Goal: Task Accomplishment & Management: Use online tool/utility

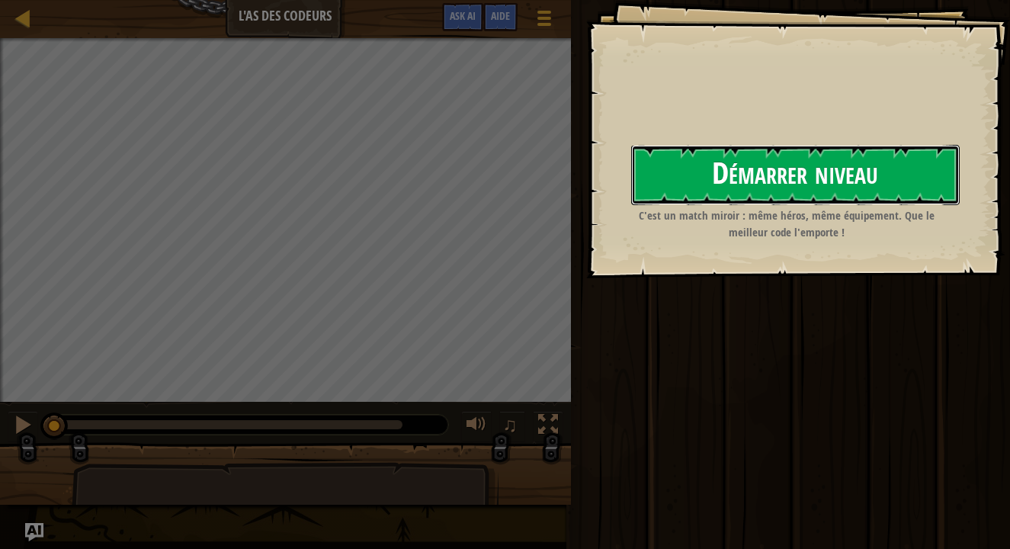
click at [818, 187] on button "Démarrer niveau" at bounding box center [795, 175] width 328 height 60
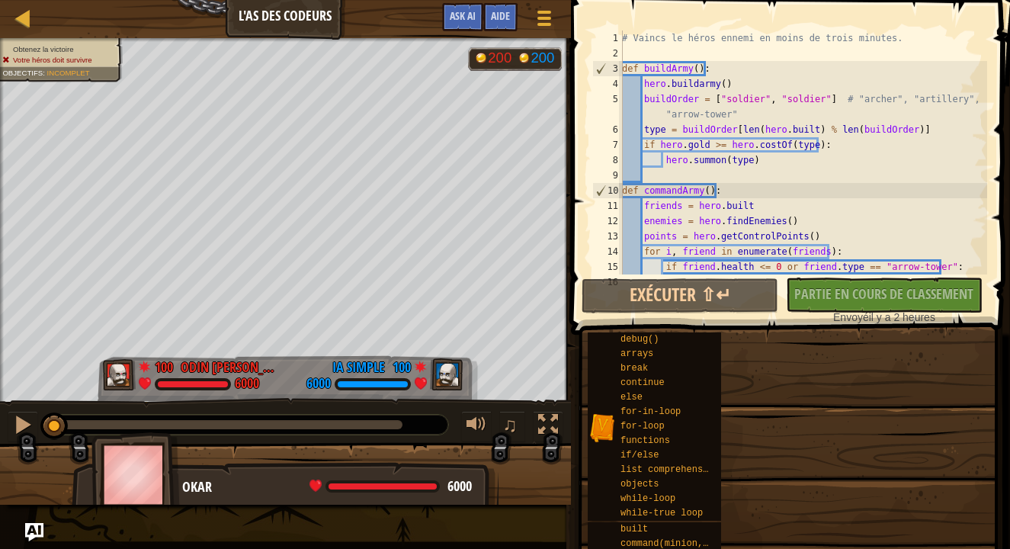
click at [818, 187] on div "# Vaincs le héros ennemi en moins de trois minutes. def buildArmy ( ) : hero . …" at bounding box center [803, 167] width 368 height 274
type textarea "def commandArmy():"
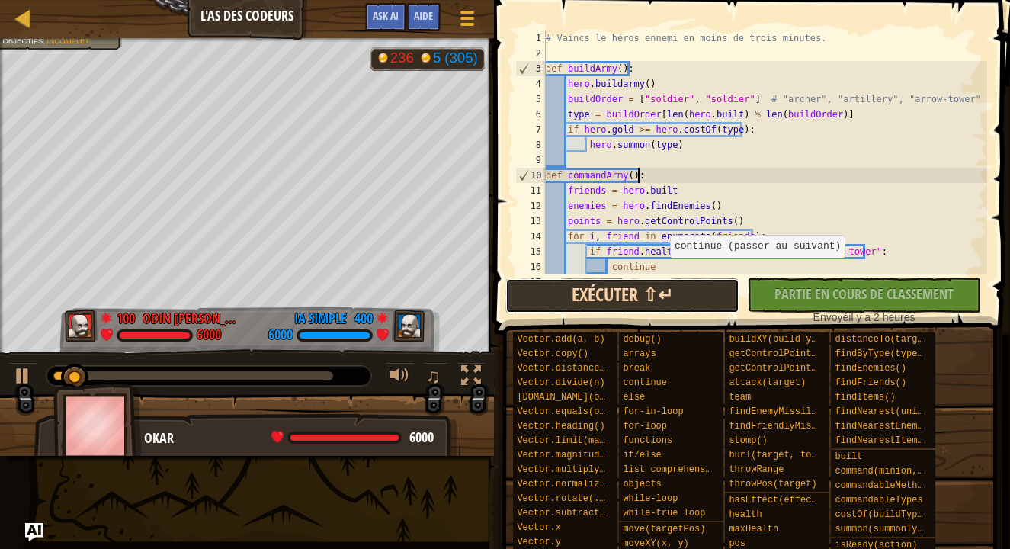
click at [704, 306] on button "Exécuter ⇧↵" at bounding box center [622, 295] width 234 height 35
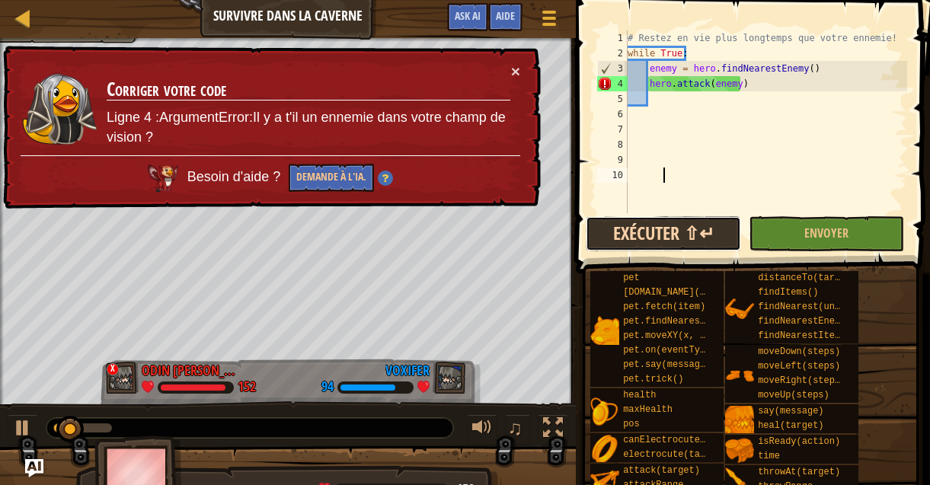
click at [695, 220] on button "Exécuter ⇧↵" at bounding box center [663, 233] width 155 height 35
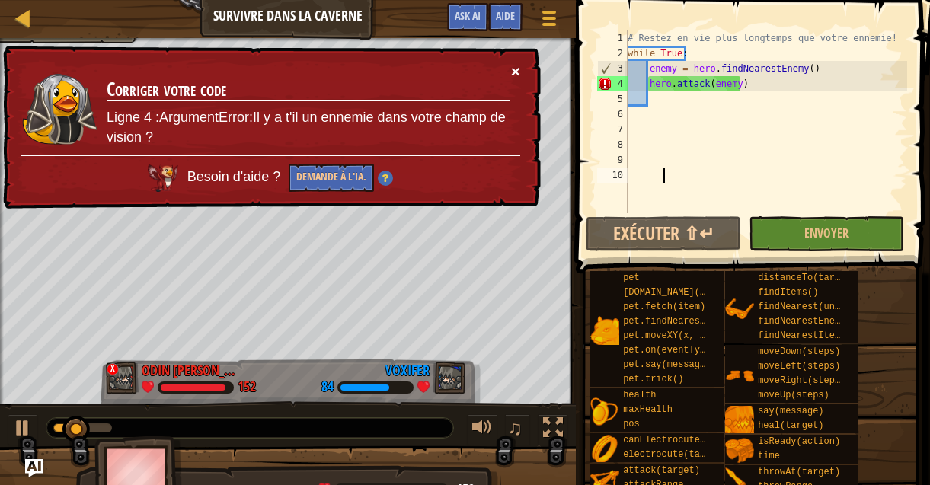
click at [517, 74] on button "×" at bounding box center [515, 71] width 9 height 16
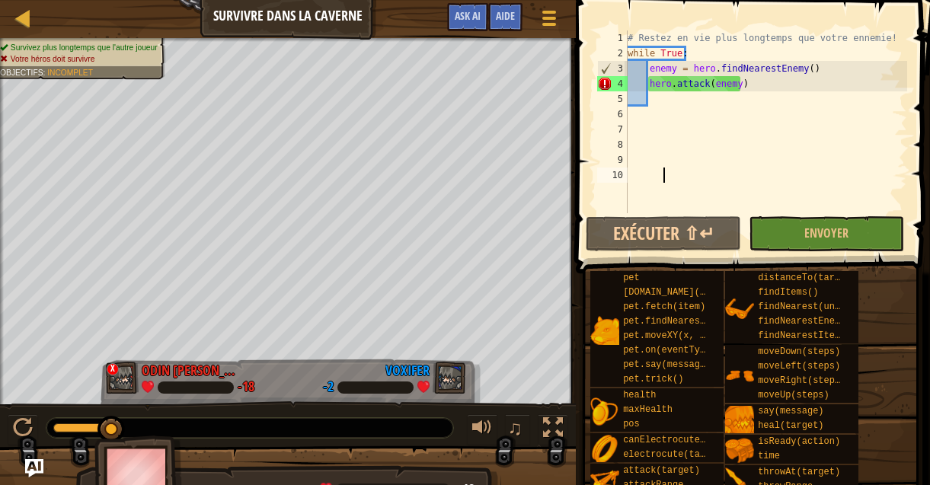
click at [662, 116] on div "# Restez en vie plus longtemps que votre ennemie! while True : enemy = hero . f…" at bounding box center [766, 136] width 283 height 213
click at [749, 87] on div "# Restez en vie plus longtemps que votre ennemie! while True : enemy = hero . f…" at bounding box center [766, 136] width 283 height 213
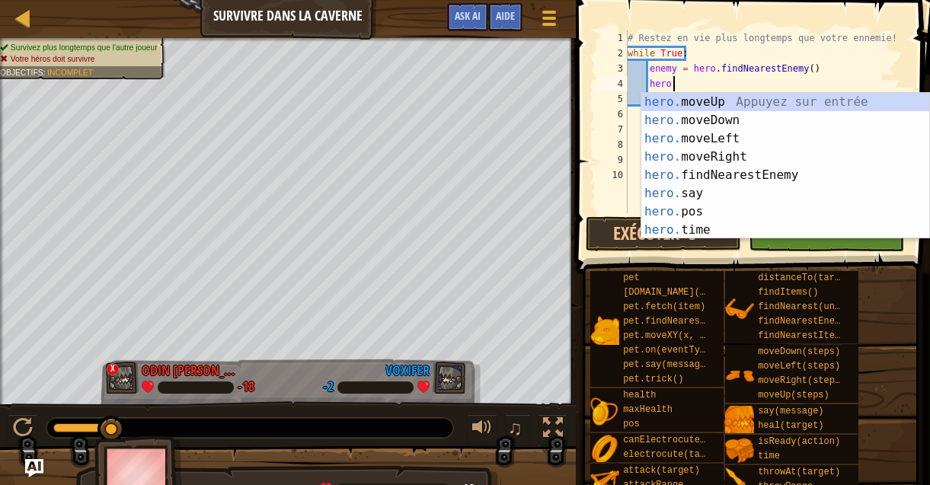
type textarea "h"
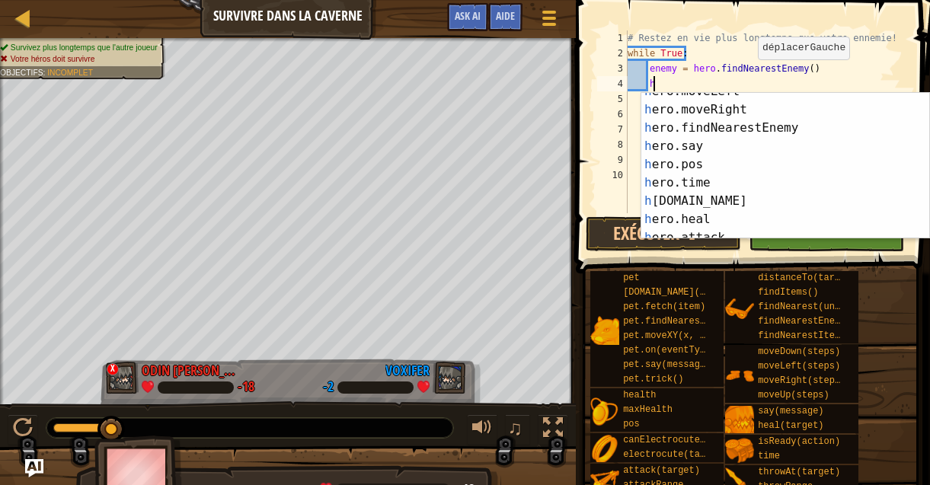
scroll to position [52, 0]
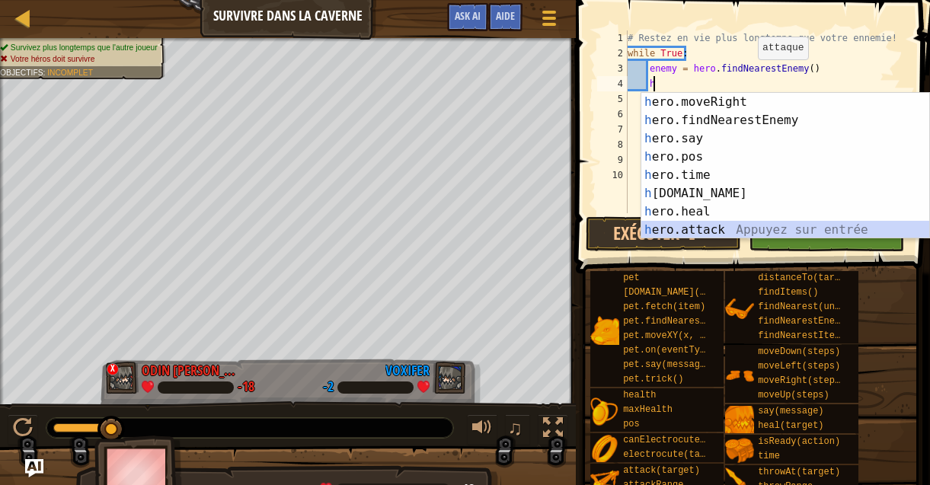
click at [738, 233] on div "h ero.moveRight Appuyez sur entrée h ero.findNearestEnemy Appuyez sur entrée h …" at bounding box center [786, 184] width 288 height 183
type textarea "hero.attack(enemy)"
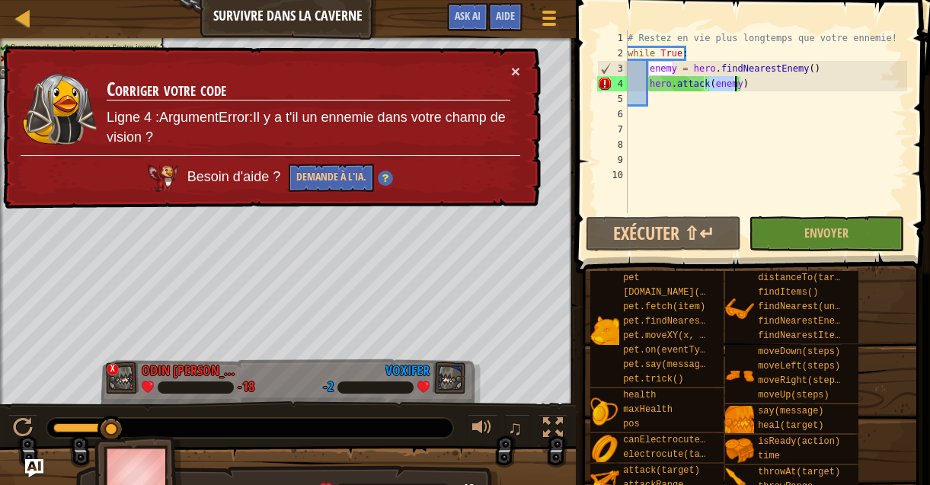
click at [759, 109] on div "# Restez en vie plus longtemps que votre ennemie! while True : enemy = hero . f…" at bounding box center [766, 136] width 283 height 213
click at [661, 94] on div "# Restez en vie plus longtemps que votre ennemie! while True : enemy = hero . f…" at bounding box center [766, 136] width 283 height 213
click at [751, 91] on div "# Restez en vie plus longtemps que votre ennemie! while True : enemy = hero . f…" at bounding box center [766, 136] width 283 height 213
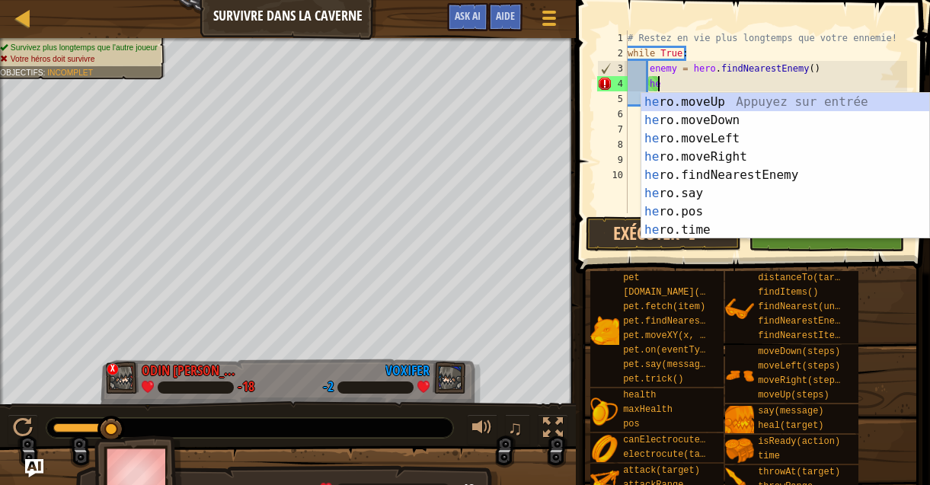
type textarea "h"
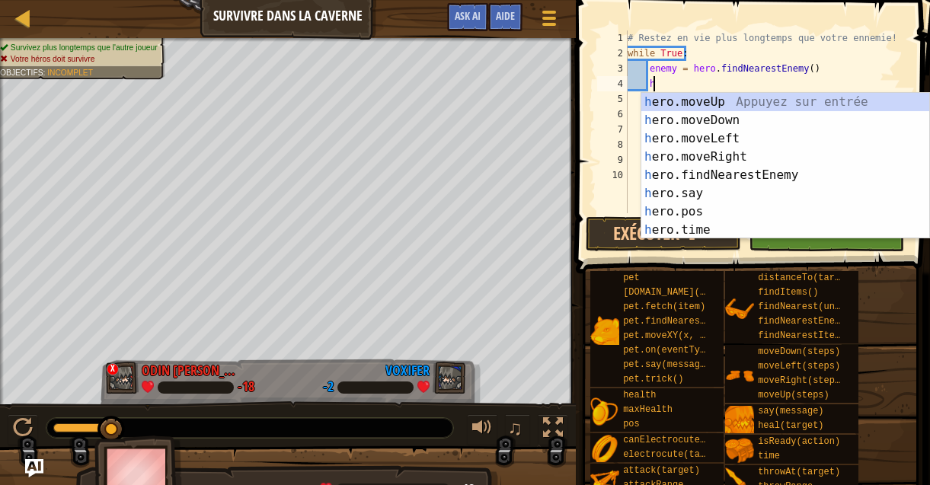
scroll to position [7, 2]
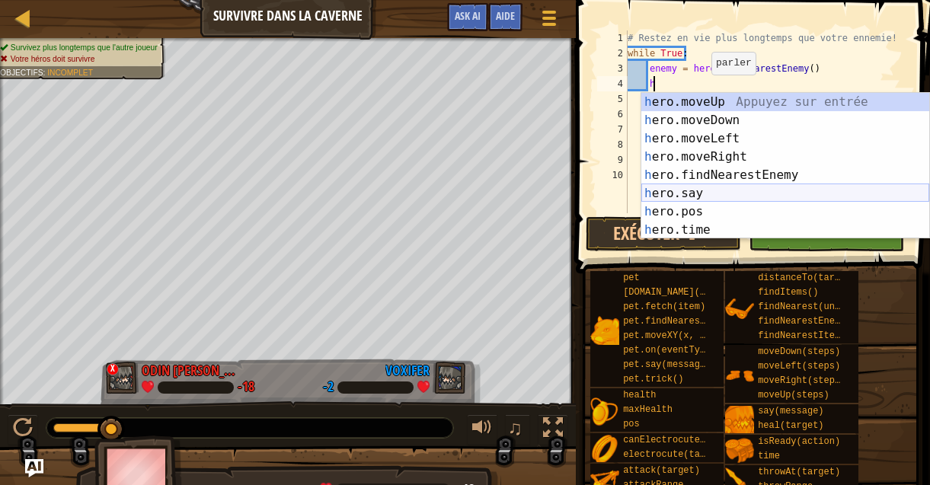
click at [748, 197] on div "h ero.moveUp Appuyez sur entrée h ero.moveDown Appuyez sur entrée h ero.moveLef…" at bounding box center [786, 184] width 288 height 183
type textarea "hero.say("message")"
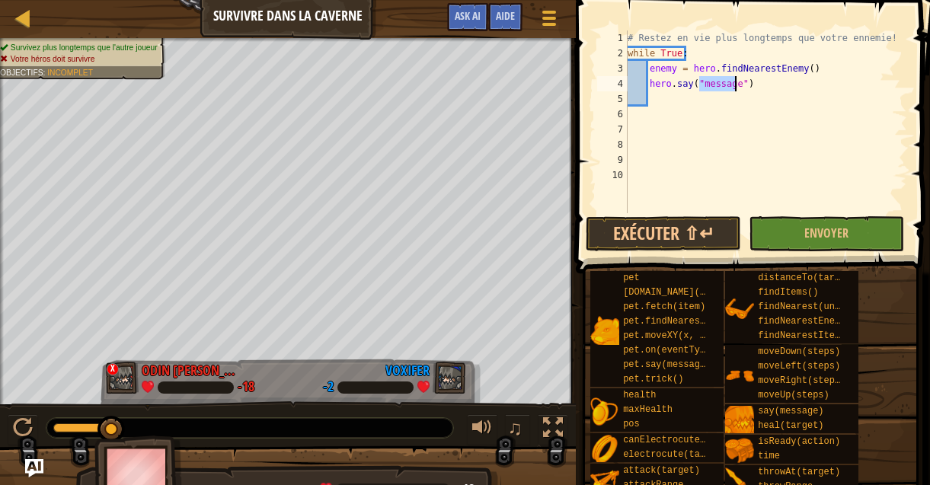
click at [766, 112] on div "# Restez en vie plus longtemps que votre ennemie! while True : enemy = hero . f…" at bounding box center [766, 136] width 283 height 213
click at [735, 88] on div "# Restez en vie plus longtemps que votre ennemie! while True : enemy = hero . f…" at bounding box center [766, 136] width 283 height 213
click at [721, 85] on div "# Restez en vie plus longtemps que votre ennemie! while True : enemy = hero . f…" at bounding box center [766, 136] width 283 height 213
click at [751, 85] on div "# Restez en vie plus longtemps que votre ennemie! while True : enemy = hero . f…" at bounding box center [766, 136] width 283 height 213
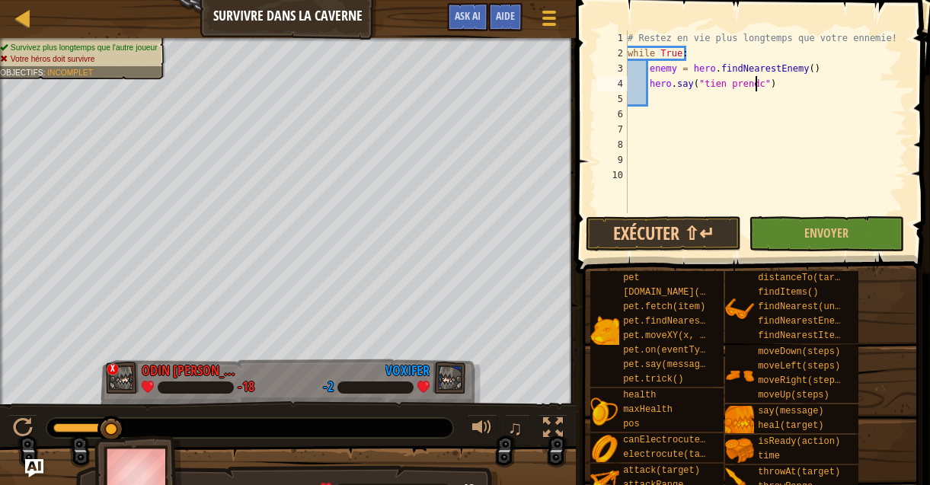
scroll to position [7, 11]
click at [769, 87] on div "# Restez en vie plus longtemps que votre ennemie! while True : enemy = hero . f…" at bounding box center [766, 136] width 283 height 213
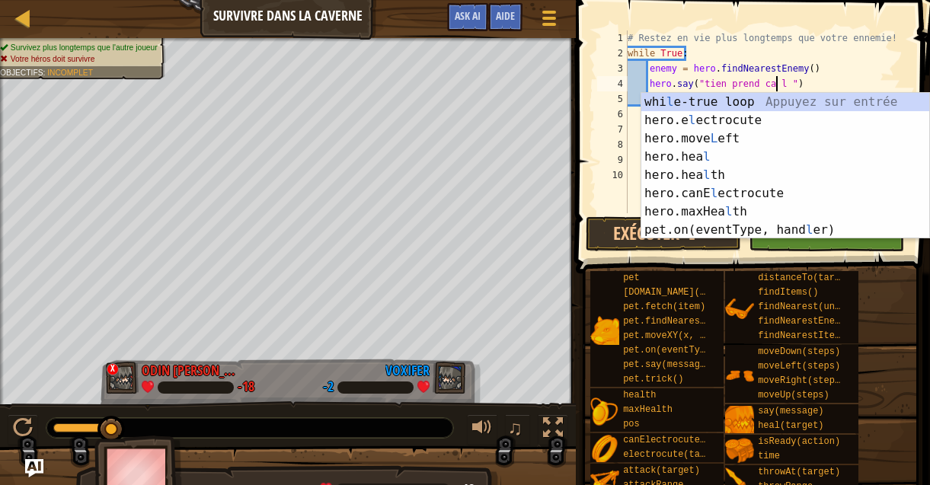
scroll to position [7, 12]
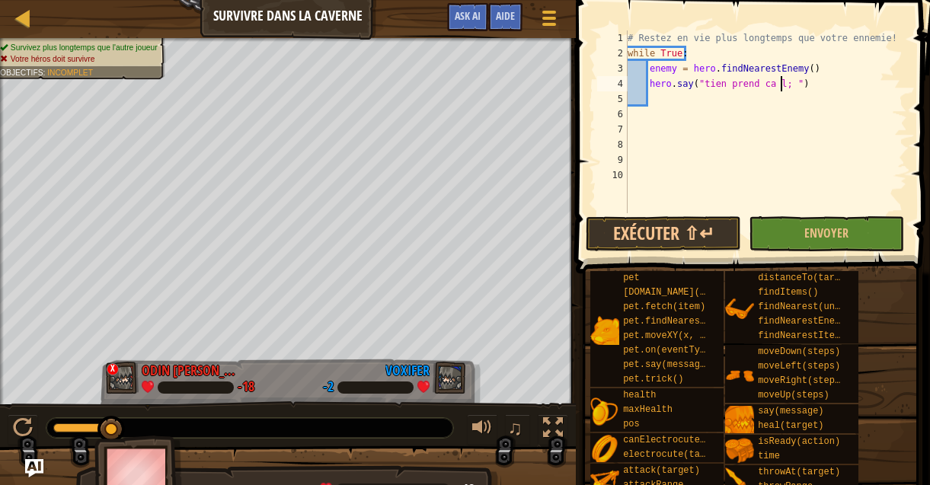
type textarea "hero.say("tien prend ca l ")"
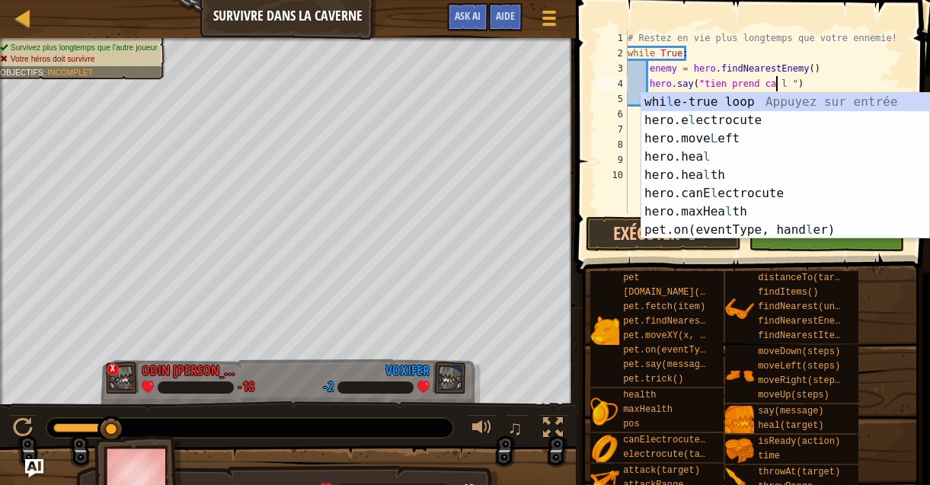
type textarea "¸"
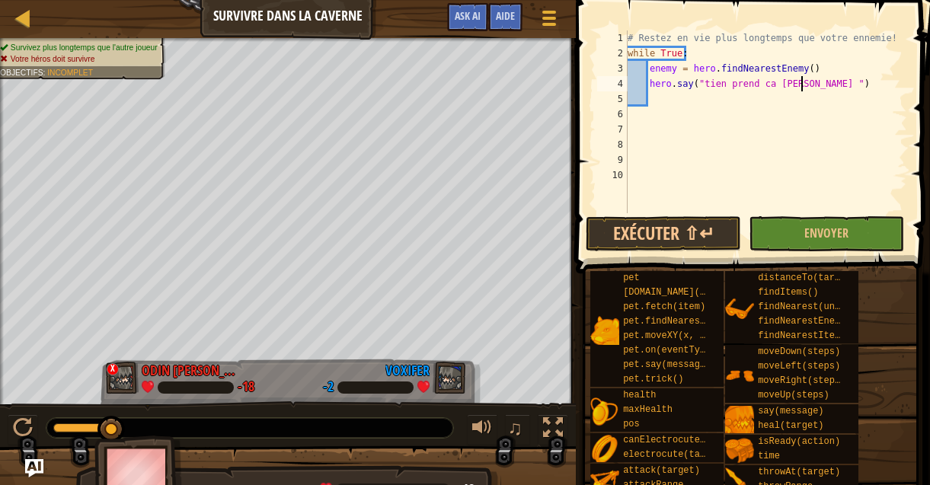
scroll to position [7, 14]
click at [777, 82] on div "# Restez en vie plus longtemps que votre ennemie! while True : enemy = hero . f…" at bounding box center [766, 136] width 283 height 213
click at [776, 83] on div "# Restez en vie plus longtemps que votre ennemie! while True : enemy = hero . f…" at bounding box center [766, 136] width 283 height 213
type textarea "`"
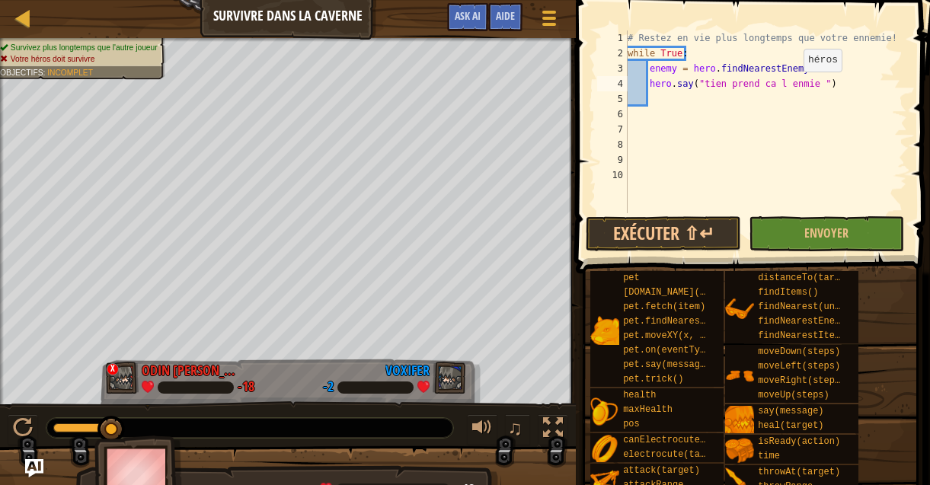
click at [796, 87] on div "# Restez en vie plus longtemps que votre ennemie! while True : enemy = hero . f…" at bounding box center [766, 136] width 283 height 213
click at [791, 84] on div "# Restez en vie plus longtemps que votre ennemie! while True : enemy = hero . f…" at bounding box center [766, 136] width 283 height 213
type textarea "hero.say("tien prend ca l enemie ")"
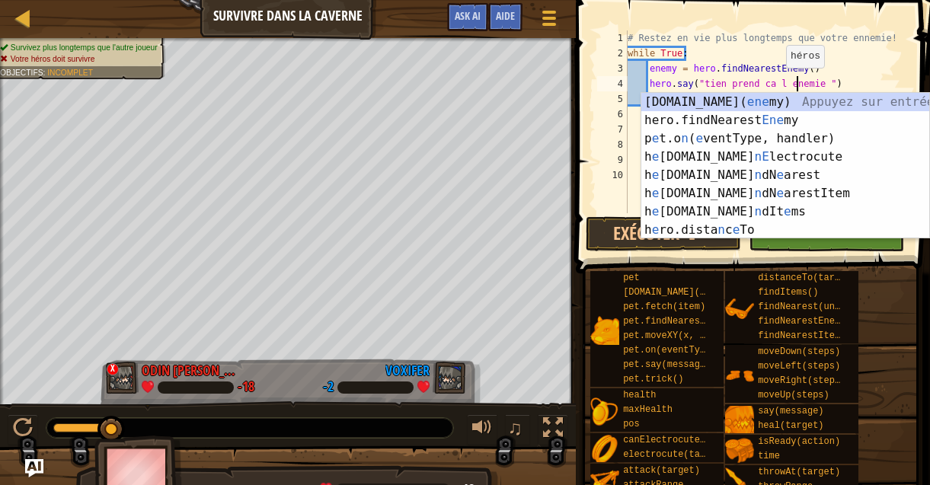
click at [779, 83] on div "# Restez en vie plus longtemps que votre ennemie! while True : enemy = hero . f…" at bounding box center [766, 136] width 283 height 213
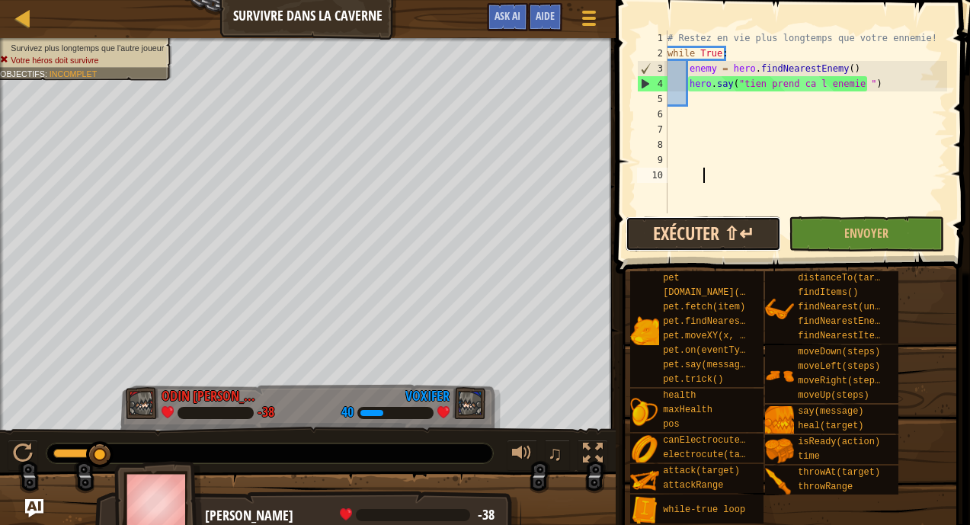
click at [705, 232] on button "Exécuter ⇧↵" at bounding box center [703, 233] width 155 height 35
click at [870, 83] on div "# Restez en vie plus longtemps que votre ennemie! while True : enemy = hero . f…" at bounding box center [806, 136] width 283 height 213
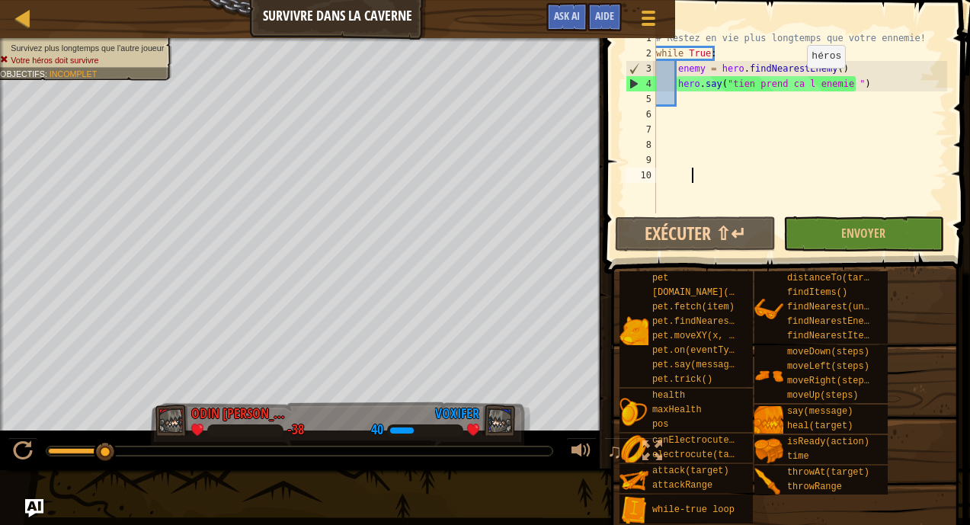
click at [876, 81] on div "# Restez en vie plus longtemps que votre ennemie! while True : enemy = hero . f…" at bounding box center [800, 136] width 294 height 213
click at [920, 117] on div "# Restez en vie plus longtemps que votre ennemie! while True : enemy = hero . f…" at bounding box center [800, 136] width 294 height 213
click at [878, 87] on div "# Restez en vie plus longtemps que votre ennemie! while True : enemy = hero . f…" at bounding box center [800, 136] width 294 height 213
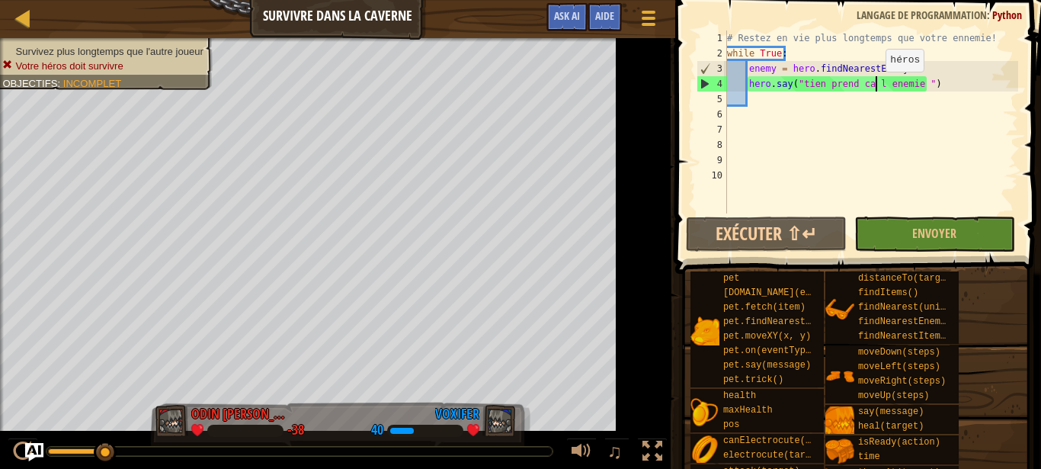
click at [936, 82] on div "# Restez en vie plus longtemps que votre ennemie! while True : enemy = hero . f…" at bounding box center [871, 136] width 294 height 213
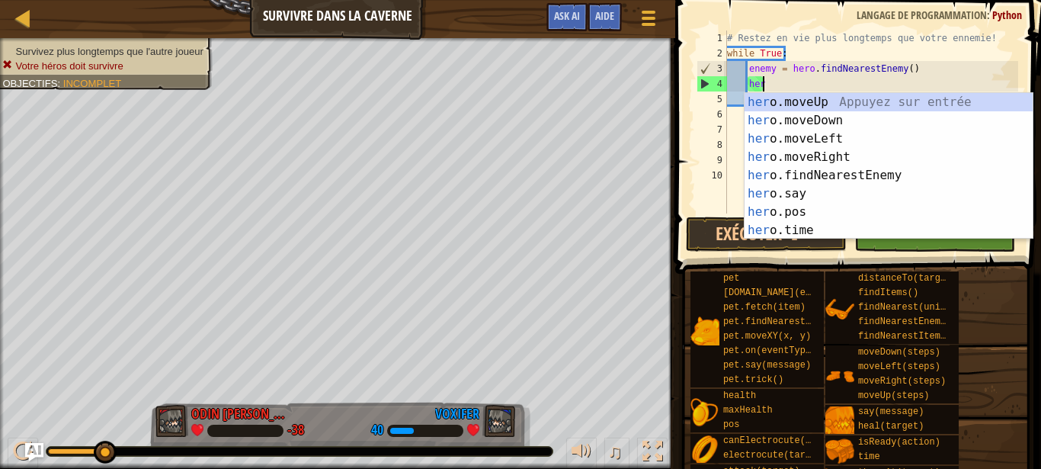
type textarea "h"
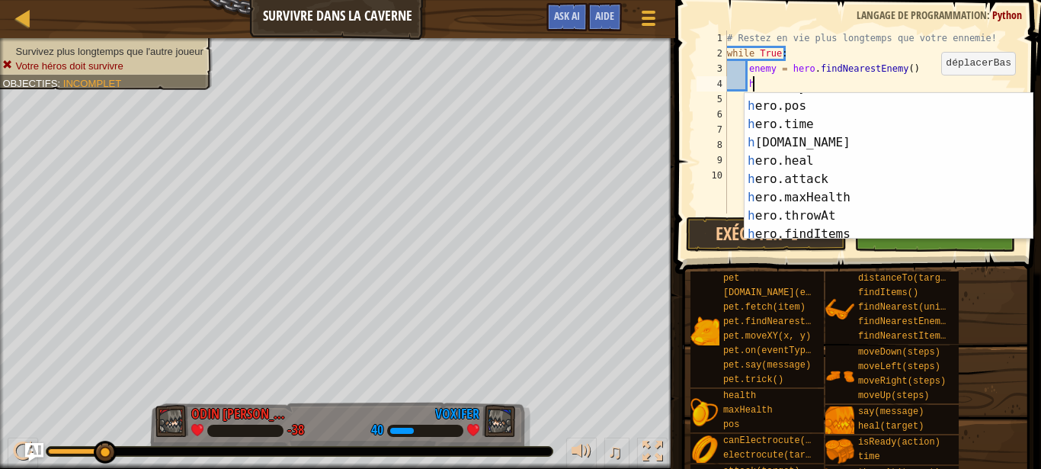
scroll to position [106, 0]
click at [822, 184] on div "h ero.say Appuyez sur entrée h ero.pos Appuyez sur entrée h ero.time Appuyez su…" at bounding box center [889, 169] width 288 height 183
type textarea "hero.attack(enemy)"
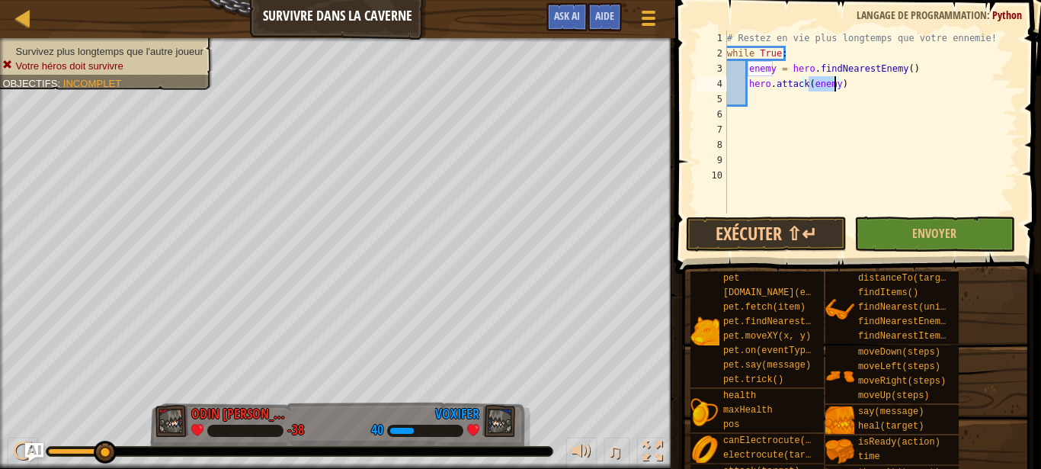
click at [873, 114] on div "# Restez en vie plus longtemps que votre ennemie! while True : enemy = hero . f…" at bounding box center [871, 136] width 294 height 213
click at [921, 232] on span "Envoyer" at bounding box center [934, 233] width 44 height 17
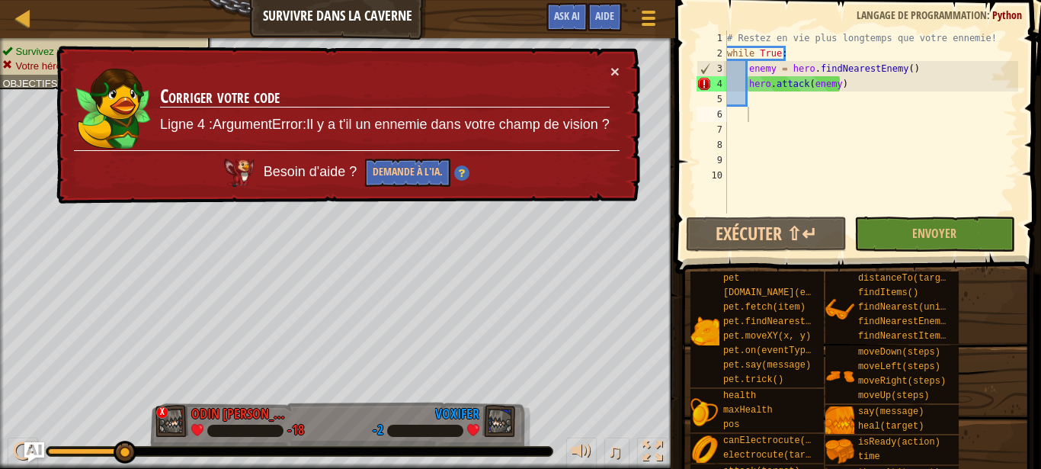
click at [30, 450] on img "Ask AI" at bounding box center [34, 452] width 20 height 20
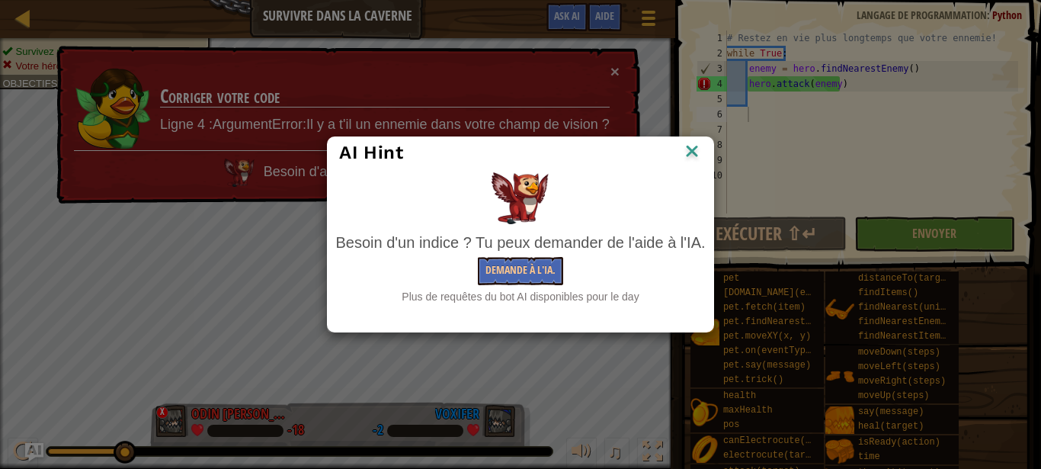
click at [693, 147] on img at bounding box center [692, 152] width 20 height 23
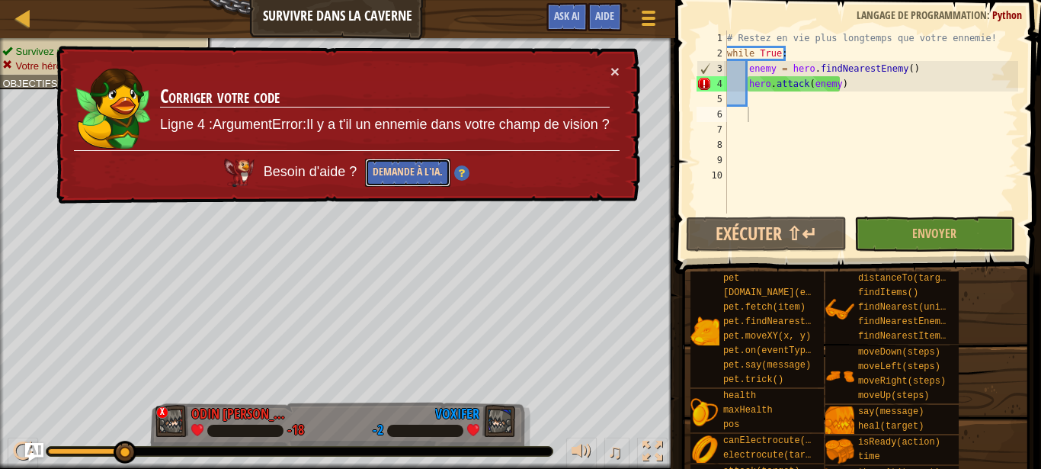
click at [434, 175] on button "Demande à l'IA." at bounding box center [407, 173] width 85 height 28
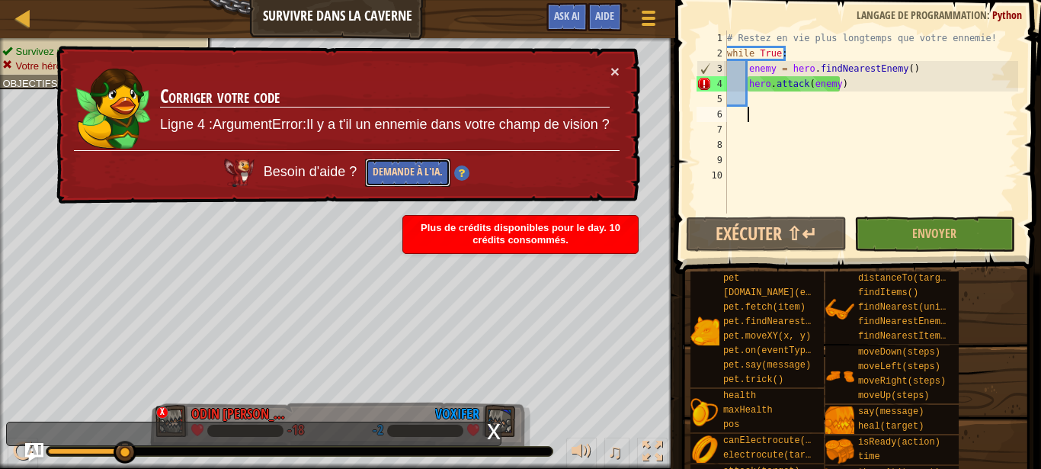
click at [400, 184] on button "Demande à l'IA." at bounding box center [407, 173] width 85 height 28
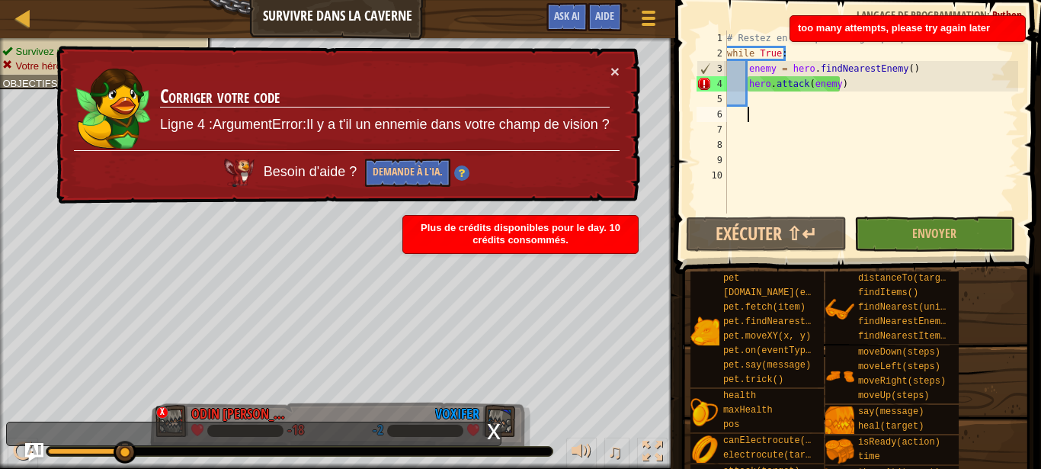
click at [406, 158] on div "Besoin d'aide ? Demande à l'IA." at bounding box center [347, 168] width 546 height 37
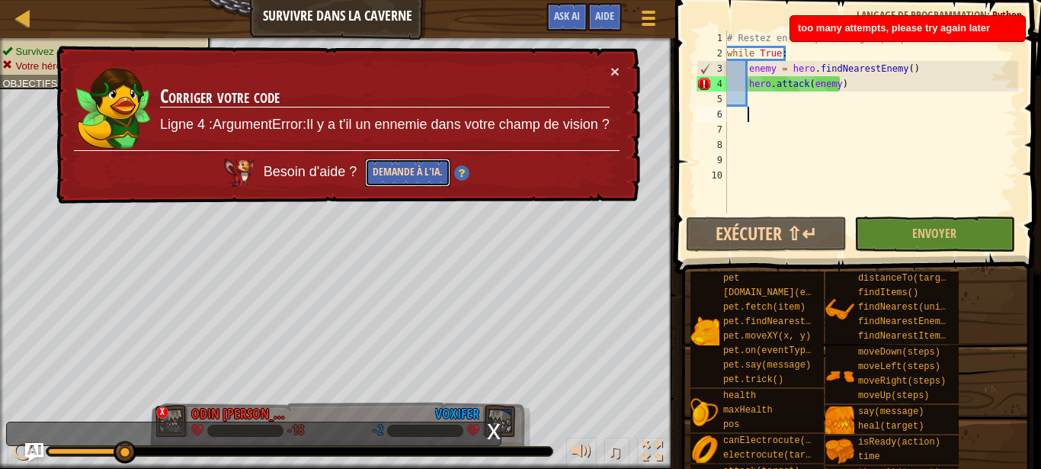
click at [415, 171] on button "Demande à l'IA." at bounding box center [407, 173] width 85 height 28
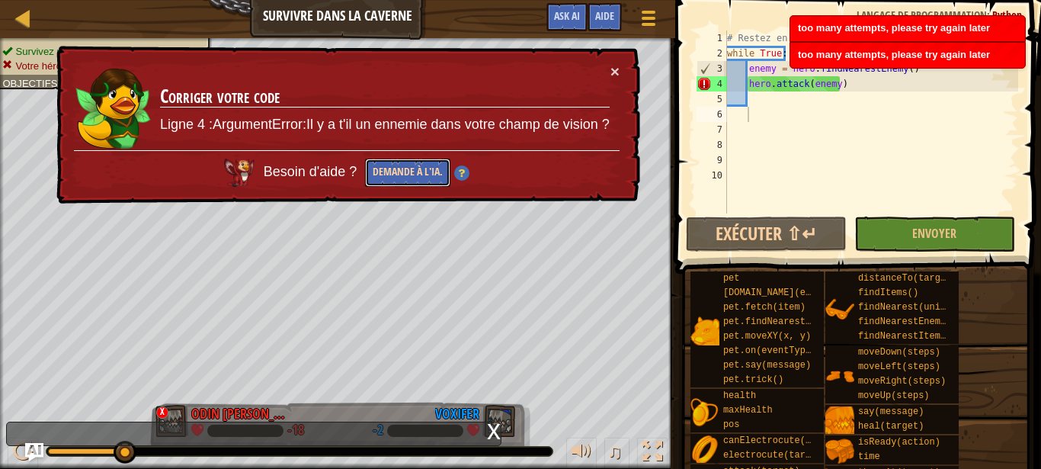
click at [415, 171] on button "Demande à l'IA." at bounding box center [407, 173] width 85 height 28
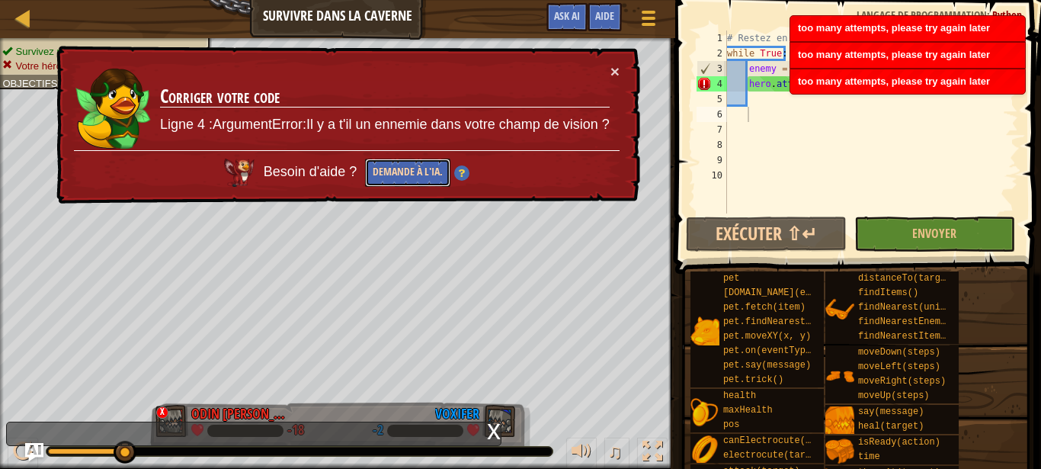
click at [415, 171] on button "Demande à l'IA." at bounding box center [407, 173] width 85 height 28
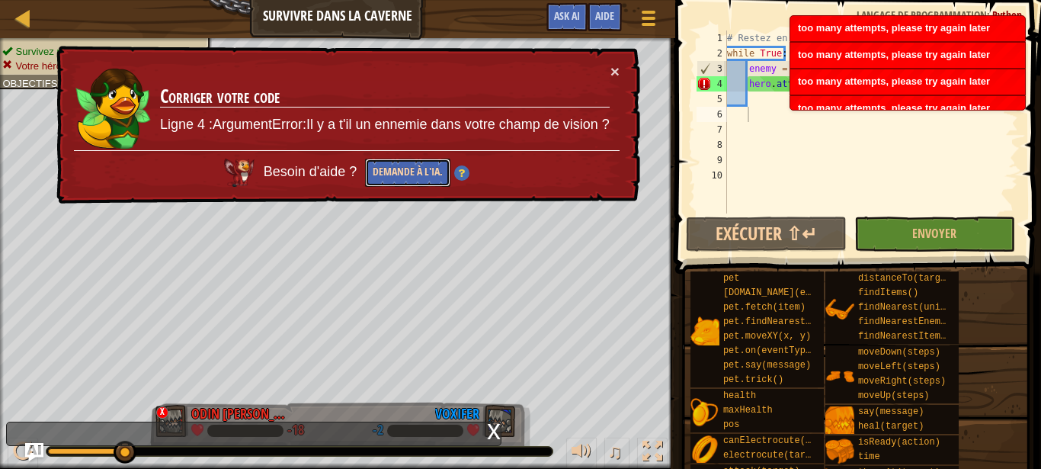
click at [415, 171] on button "Demande à l'IA." at bounding box center [407, 173] width 85 height 28
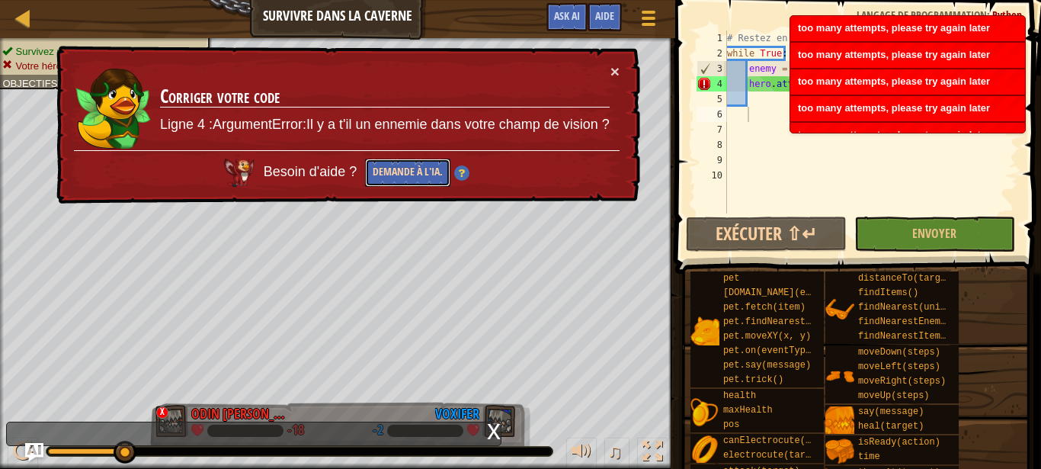
click at [415, 171] on button "Demande à l'IA." at bounding box center [407, 173] width 85 height 28
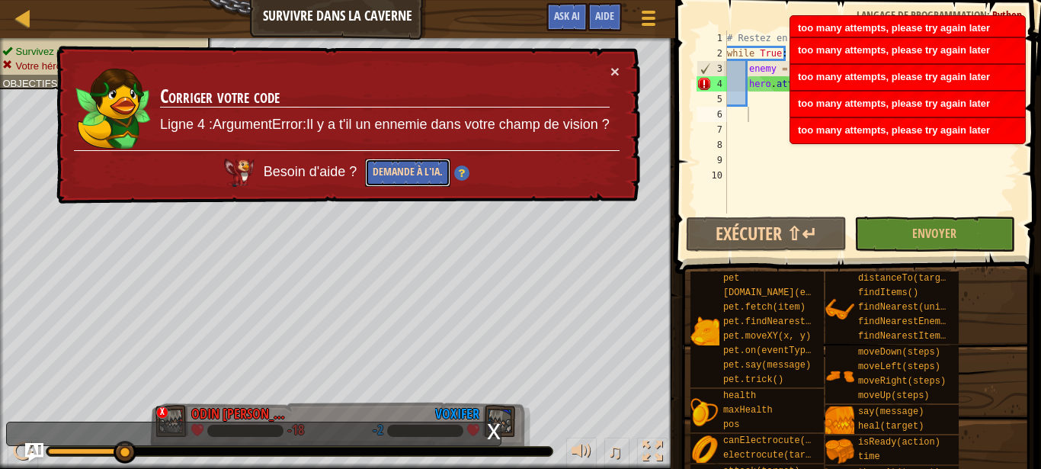
click at [415, 171] on button "Demande à l'IA." at bounding box center [407, 173] width 85 height 28
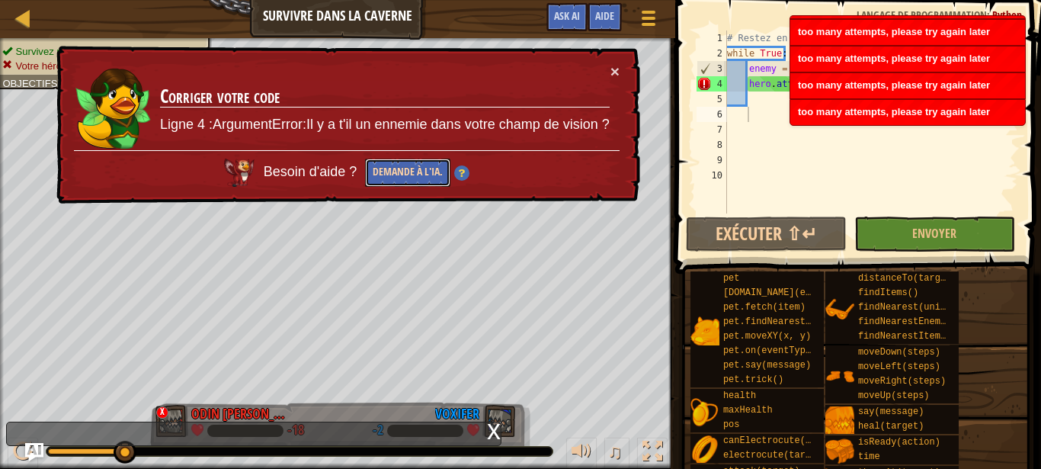
click at [415, 171] on button "Demande à l'IA." at bounding box center [407, 173] width 85 height 28
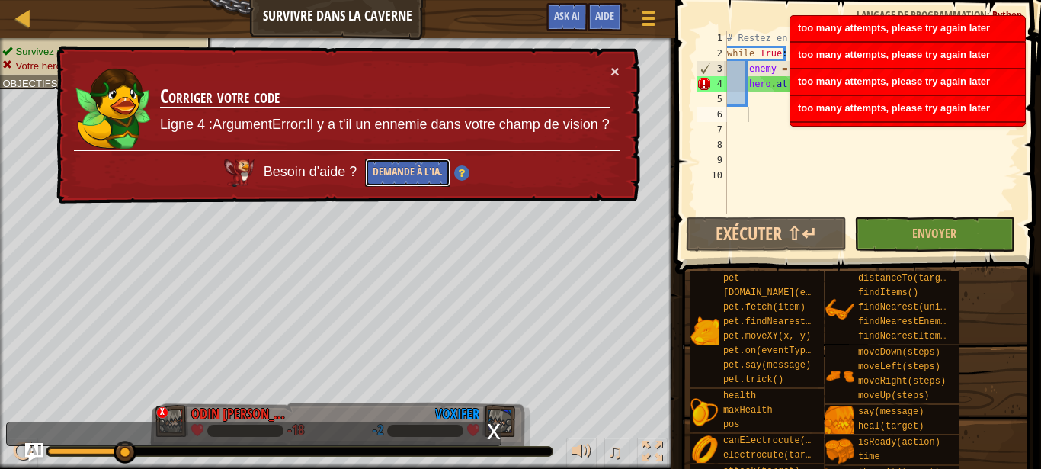
click at [415, 171] on button "Demande à l'IA." at bounding box center [407, 173] width 85 height 28
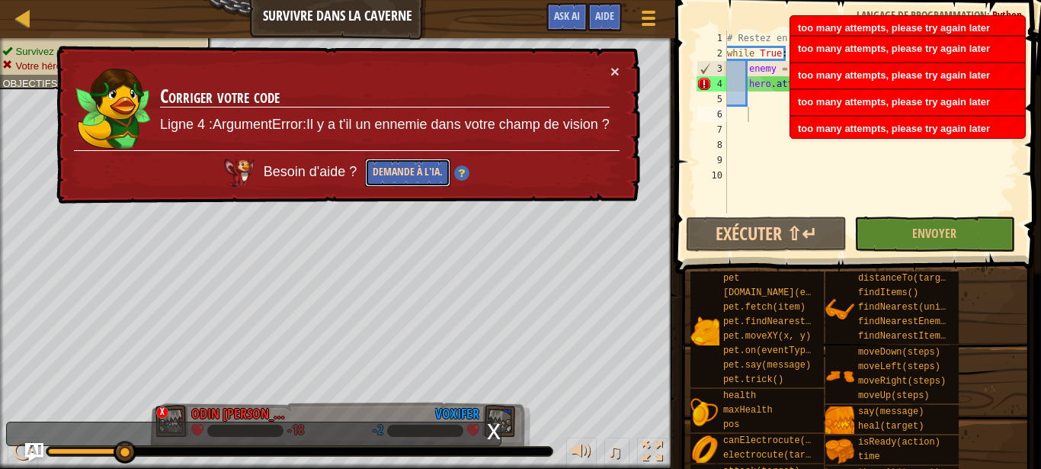
click at [415, 171] on button "Demande à l'IA." at bounding box center [407, 173] width 85 height 28
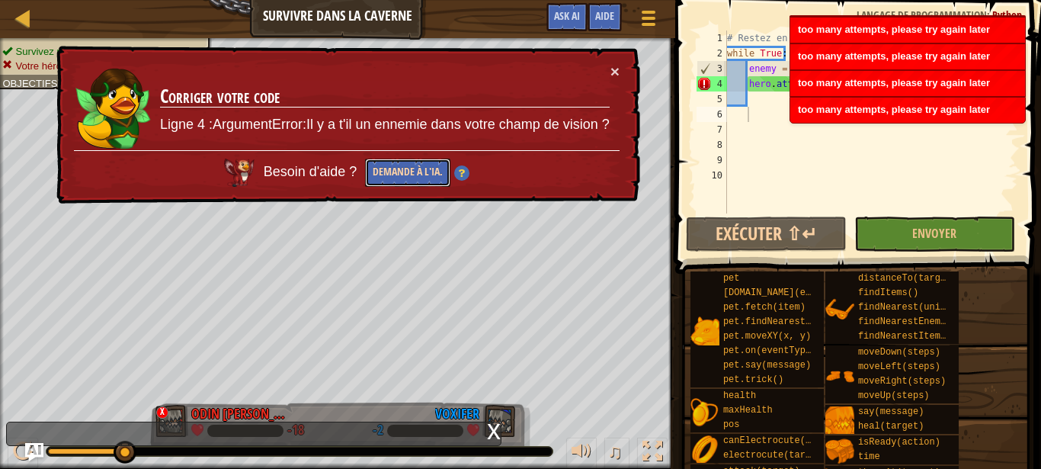
click at [415, 171] on button "Demande à l'IA." at bounding box center [407, 173] width 85 height 28
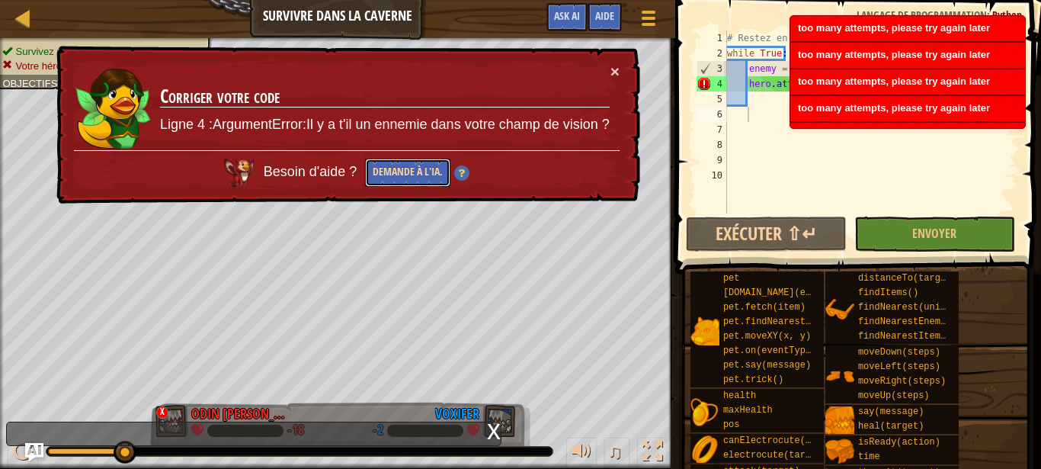
click at [415, 171] on button "Demande à l'IA." at bounding box center [407, 173] width 85 height 28
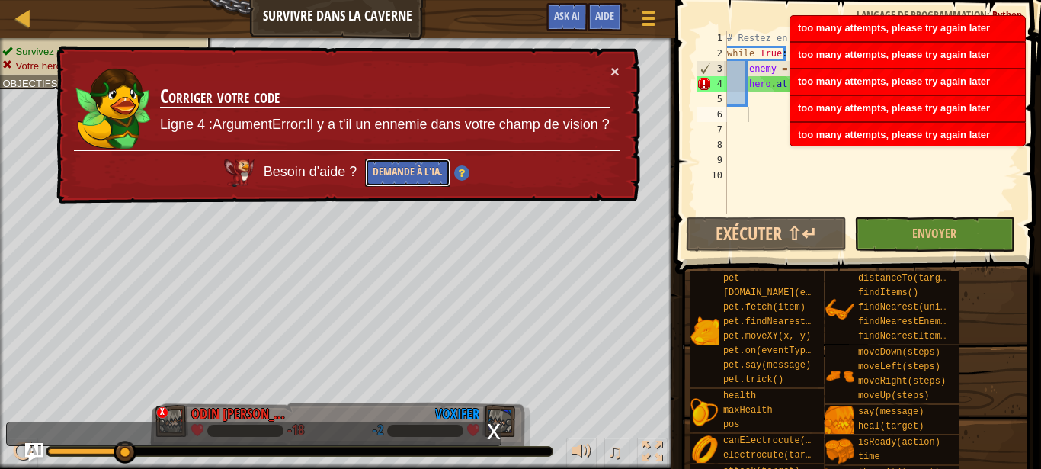
click at [415, 171] on button "Demande à l'IA." at bounding box center [407, 173] width 85 height 28
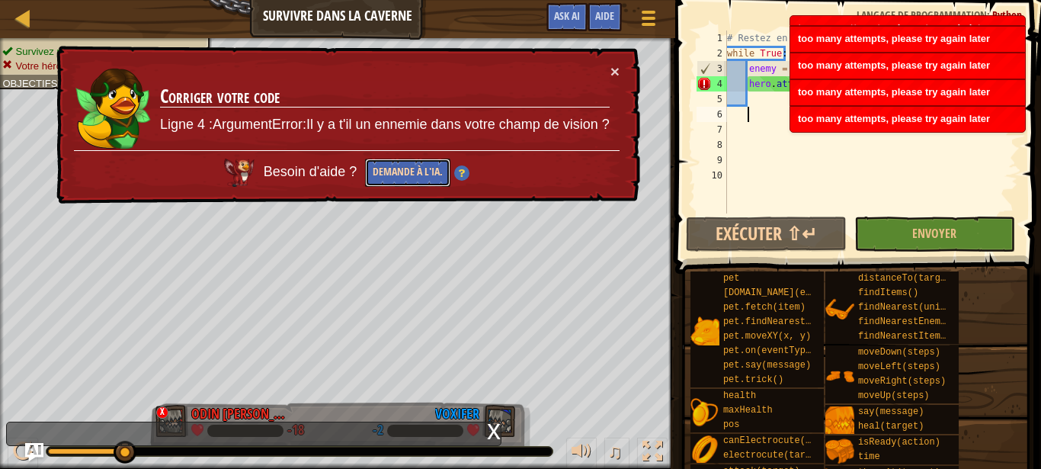
click at [415, 171] on button "Demande à l'IA." at bounding box center [407, 173] width 85 height 28
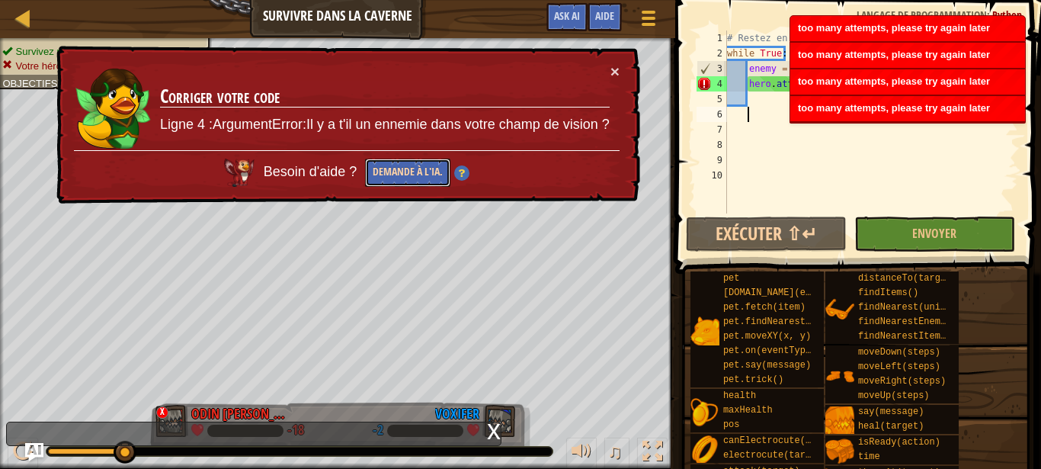
click at [415, 171] on button "Demande à l'IA." at bounding box center [407, 173] width 85 height 28
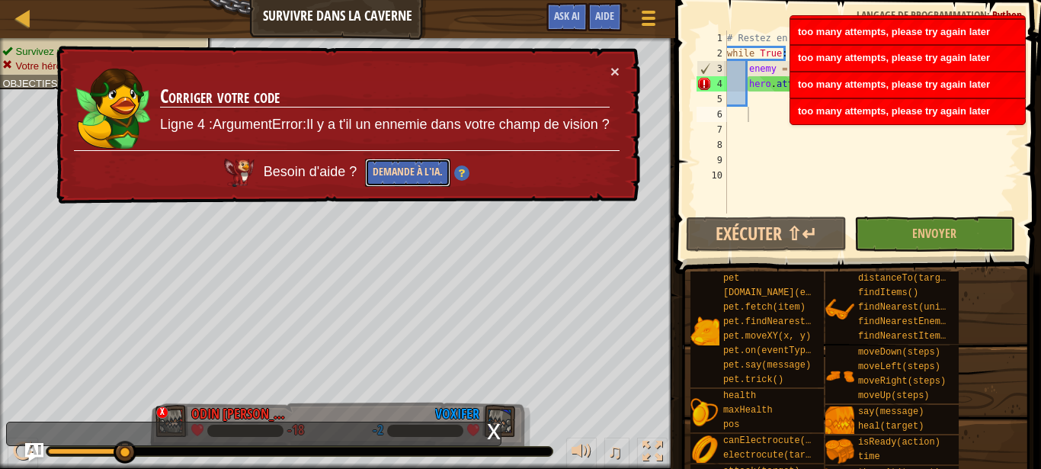
click at [415, 171] on button "Demande à l'IA." at bounding box center [407, 173] width 85 height 28
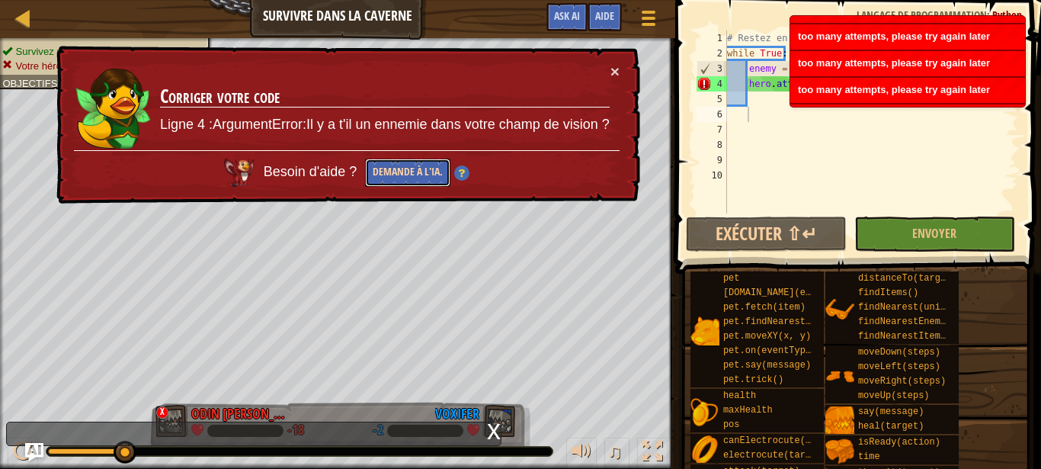
click at [415, 171] on button "Demande à l'IA." at bounding box center [407, 173] width 85 height 28
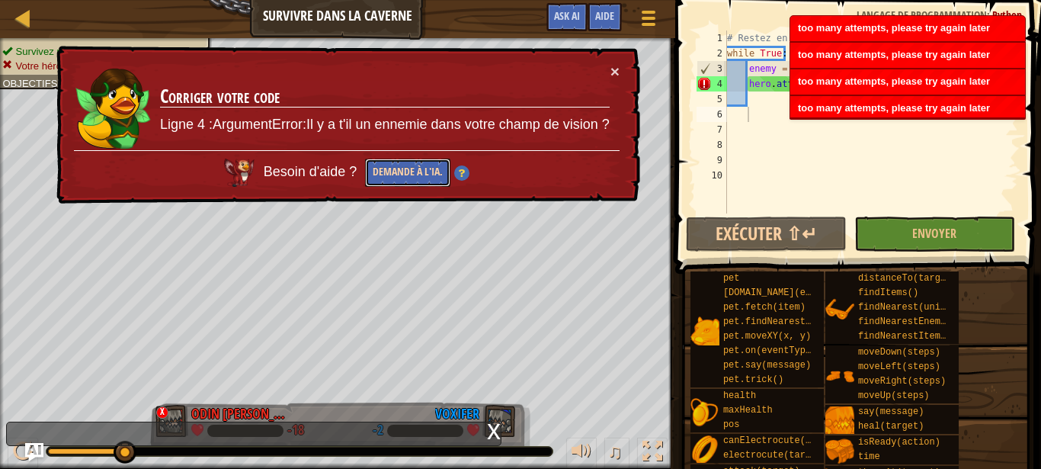
click at [415, 171] on button "Demande à l'IA." at bounding box center [407, 173] width 85 height 28
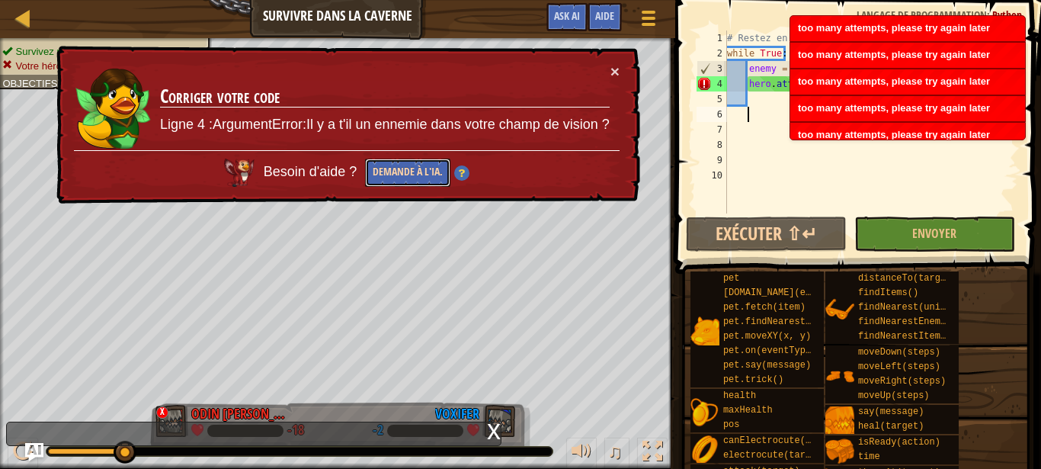
click at [415, 171] on button "Demande à l'IA." at bounding box center [407, 173] width 85 height 28
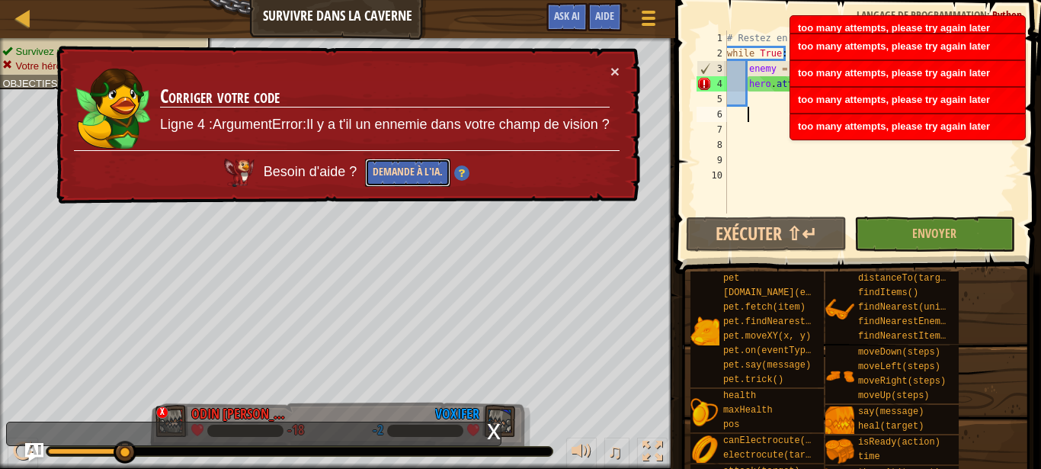
click at [415, 171] on button "Demande à l'IA." at bounding box center [407, 173] width 85 height 28
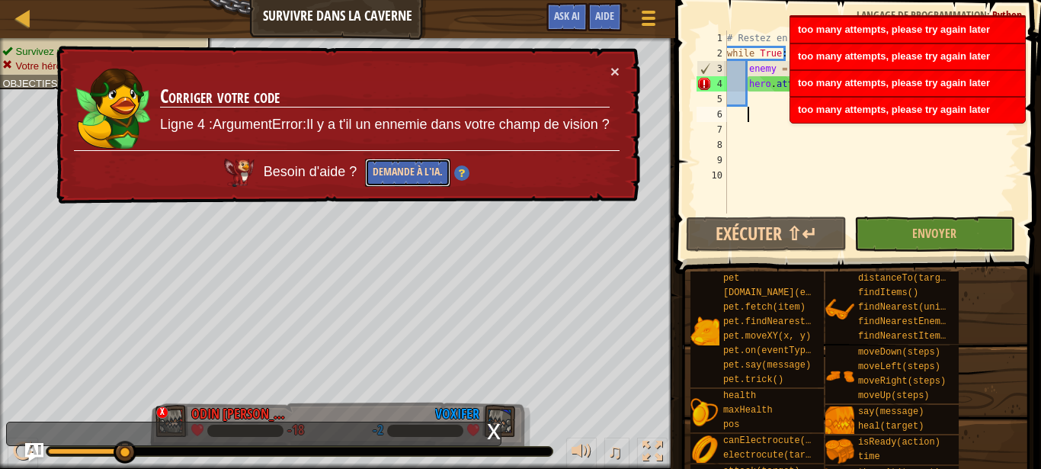
click at [415, 171] on button "Demande à l'IA." at bounding box center [407, 173] width 85 height 28
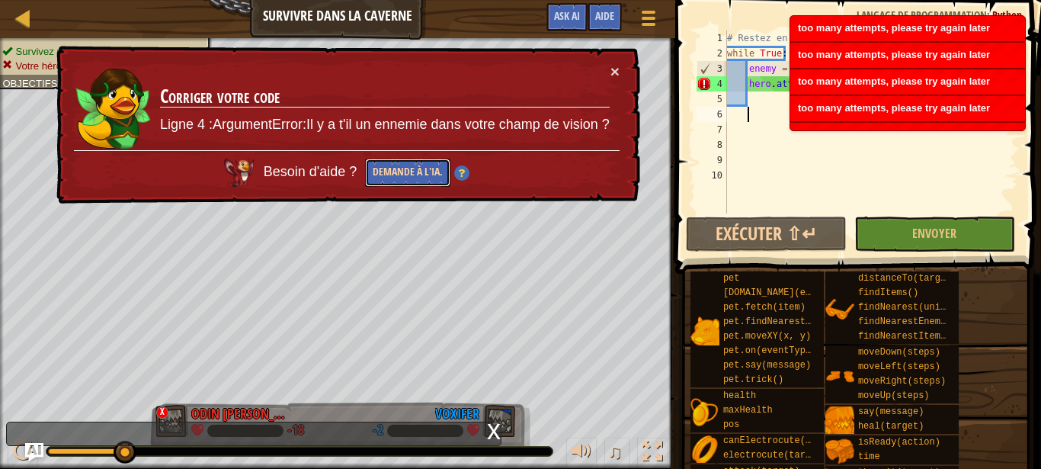
click at [415, 171] on button "Demande à l'IA." at bounding box center [407, 173] width 85 height 28
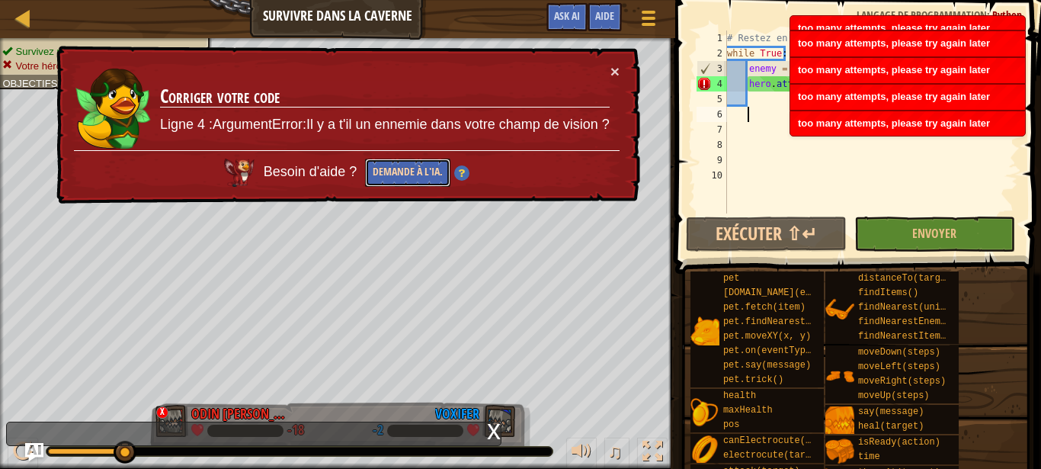
click at [415, 171] on button "Demande à l'IA." at bounding box center [407, 173] width 85 height 28
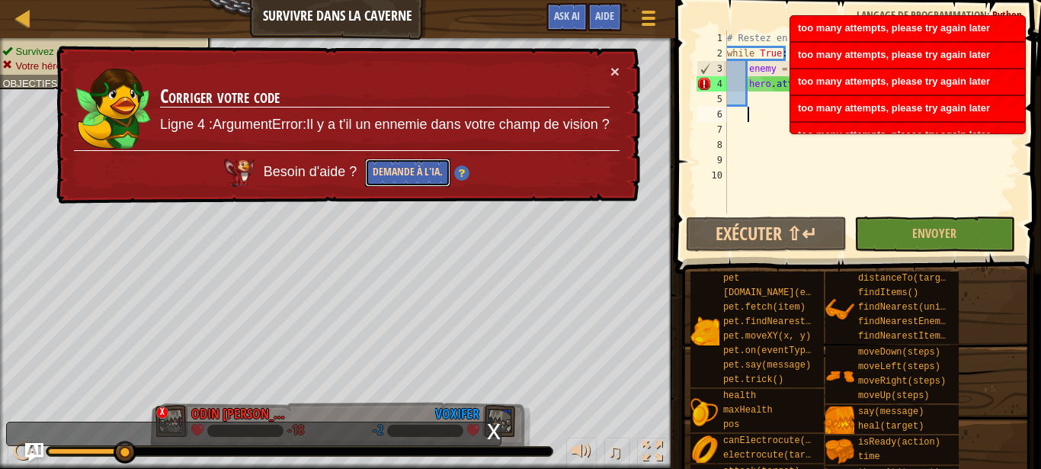
click at [415, 171] on button "Demande à l'IA." at bounding box center [407, 173] width 85 height 28
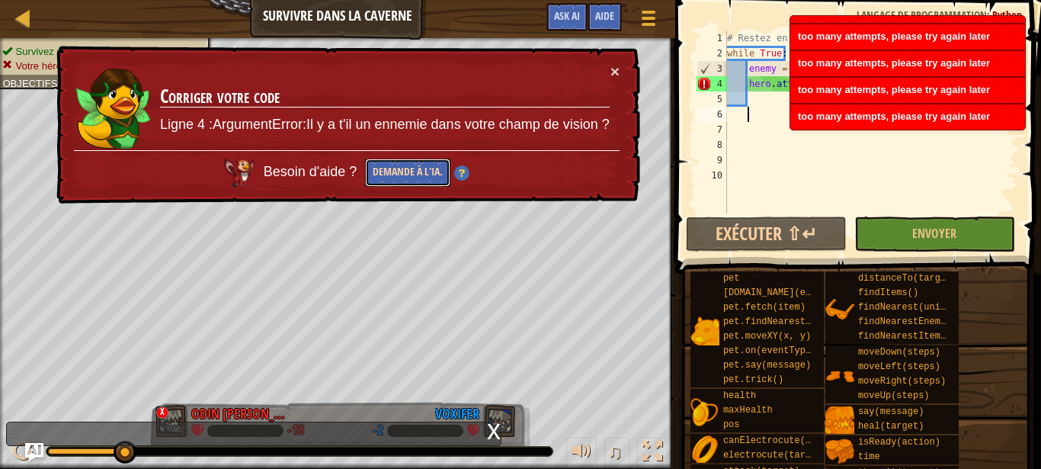
click at [415, 171] on button "Demande à l'IA." at bounding box center [407, 173] width 85 height 28
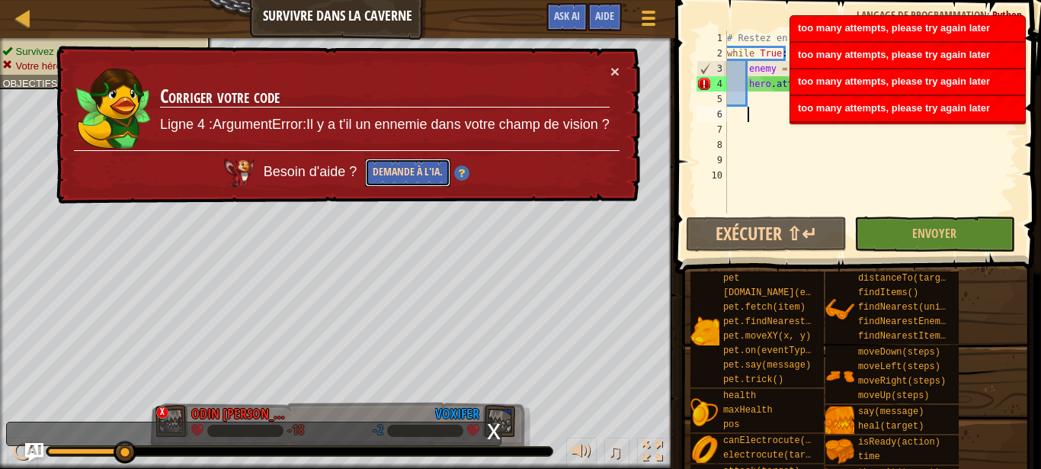
click at [415, 171] on button "Demande à l'IA." at bounding box center [407, 173] width 85 height 28
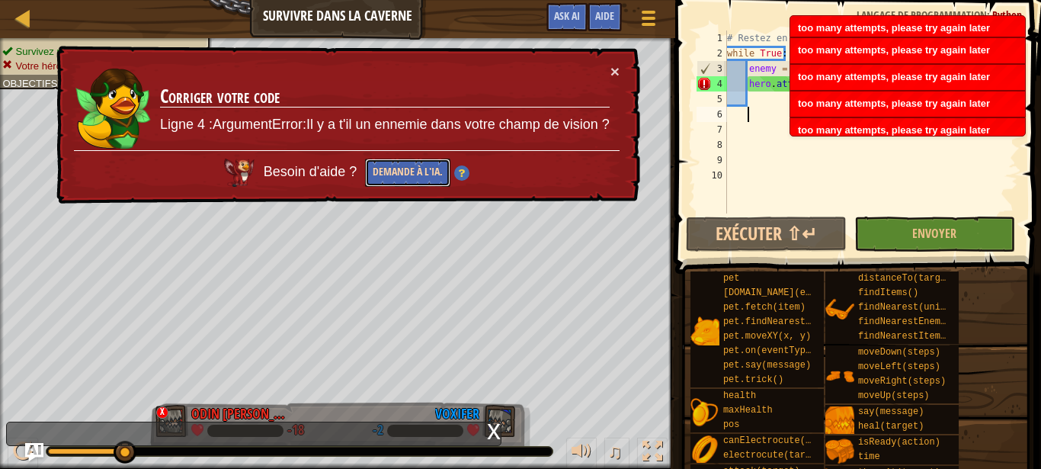
click at [415, 171] on button "Demande à l'IA." at bounding box center [407, 173] width 85 height 28
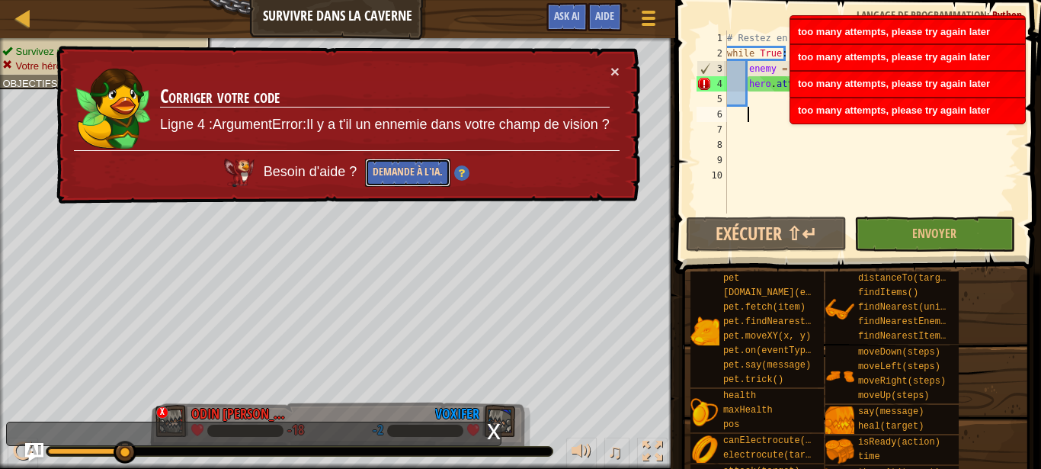
click at [415, 171] on button "Demande à l'IA." at bounding box center [407, 173] width 85 height 28
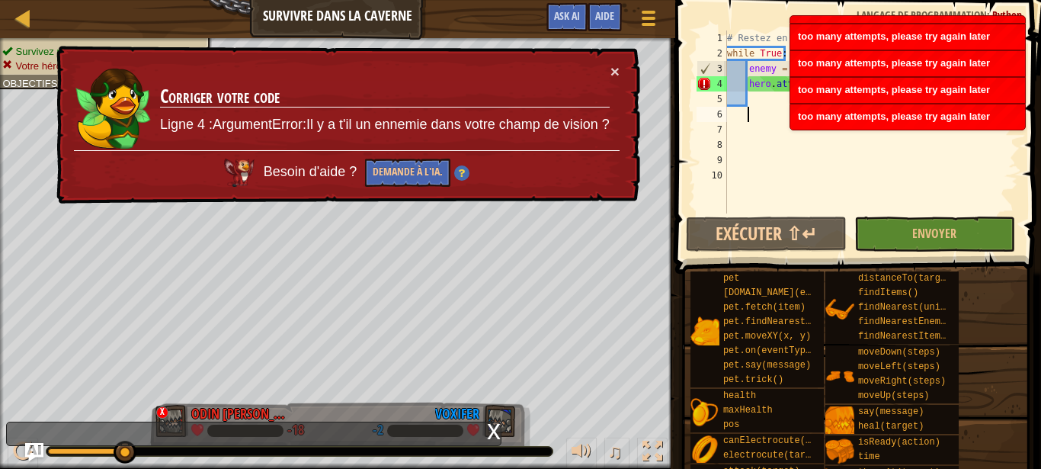
click at [610, 74] on td "Corriger votre code Ligne 4 :ArgumentError:Il y a t'il un ennemie dans votre ch…" at bounding box center [384, 106] width 451 height 87
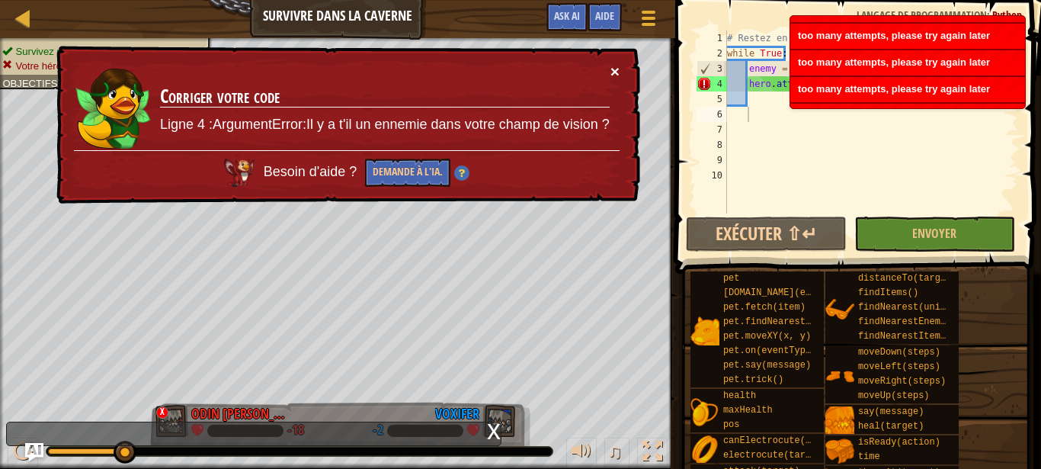
click at [613, 74] on button "×" at bounding box center [614, 71] width 9 height 16
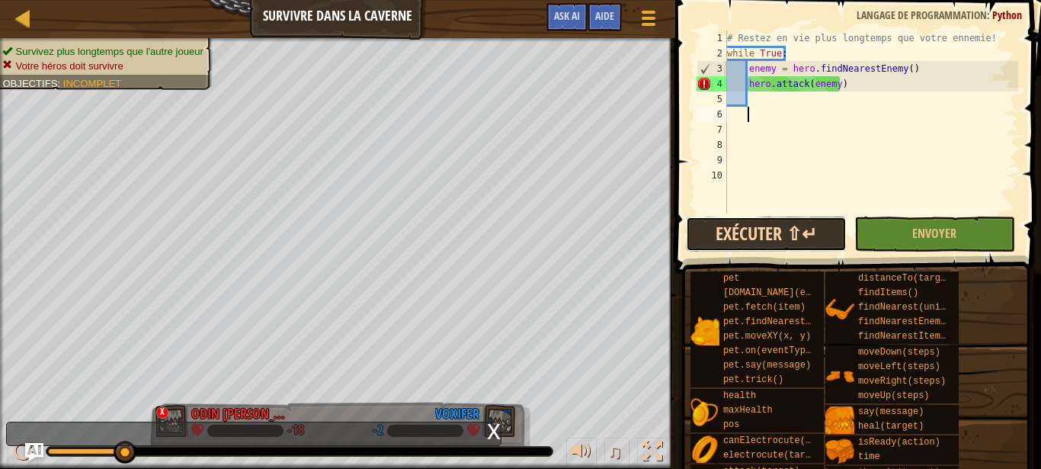
click at [786, 230] on button "Exécuter ⇧↵" at bounding box center [766, 233] width 161 height 35
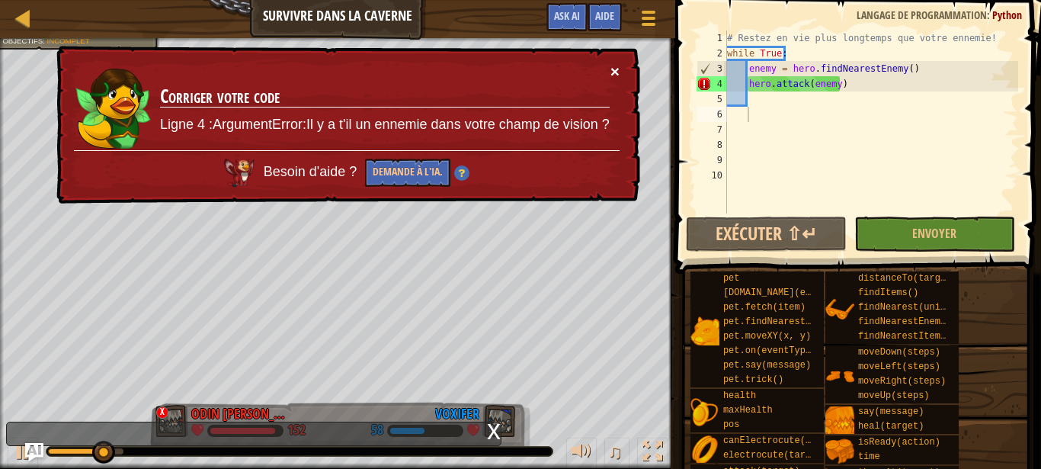
click at [613, 74] on button "×" at bounding box center [614, 71] width 9 height 16
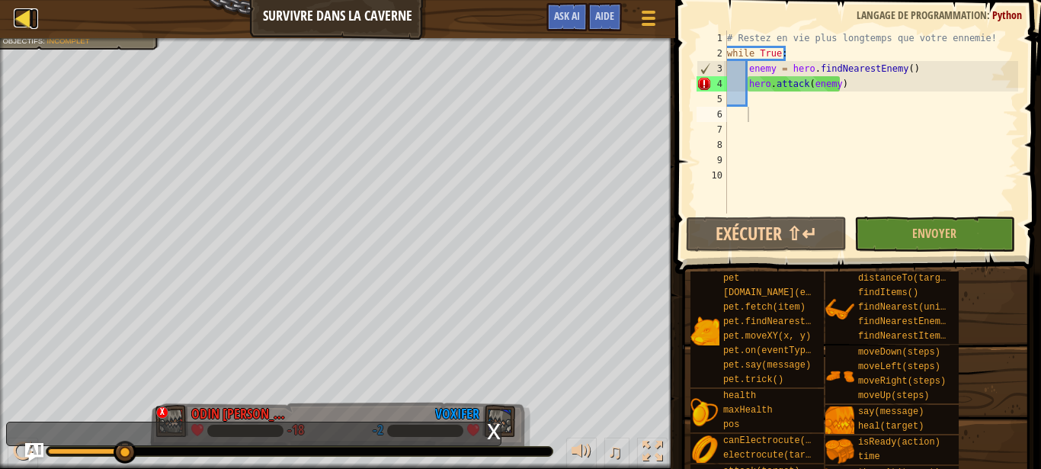
click at [18, 27] on div at bounding box center [23, 17] width 19 height 19
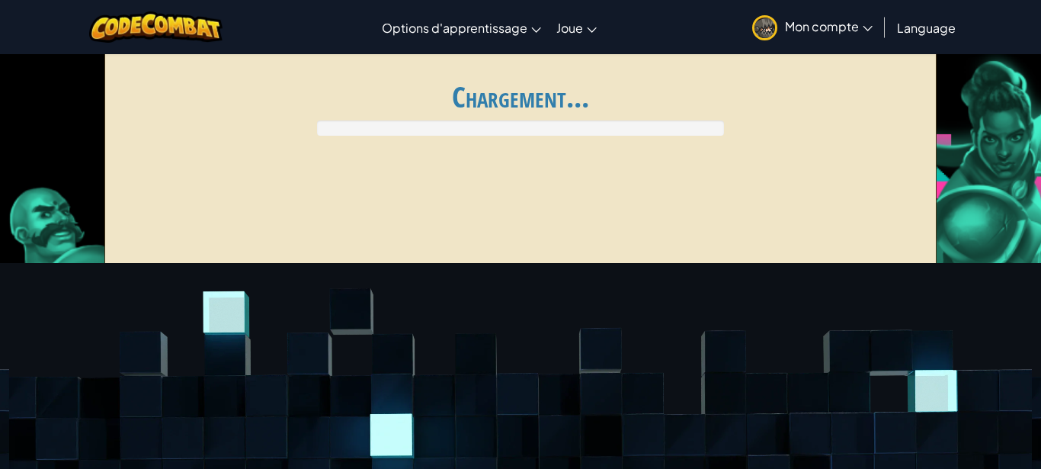
click at [27, 20] on div "Basculer la navigation Options d'apprentissage Cours en Ligne en Direct Auto-fo…" at bounding box center [520, 27] width 1049 height 54
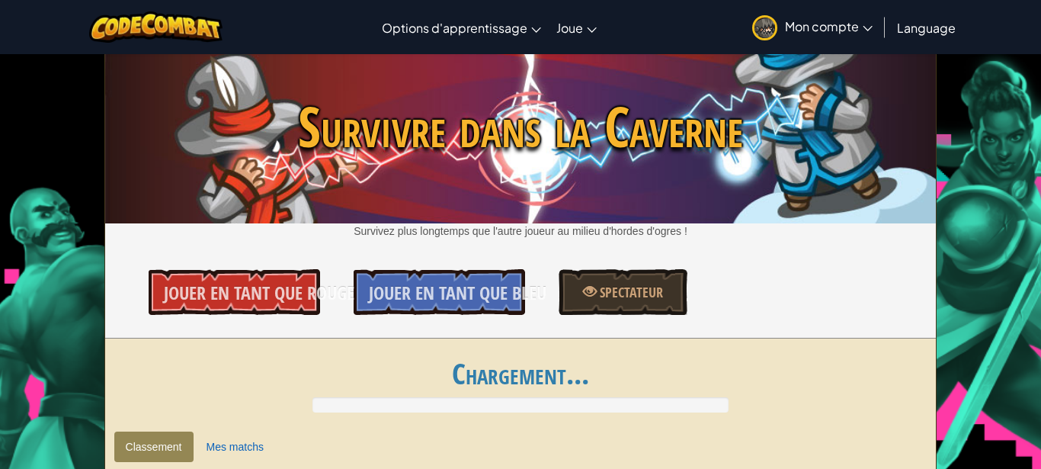
click at [27, 20] on div "Basculer la navigation Options d'apprentissage Cours en Ligne en Direct Auto-fo…" at bounding box center [520, 27] width 1049 height 54
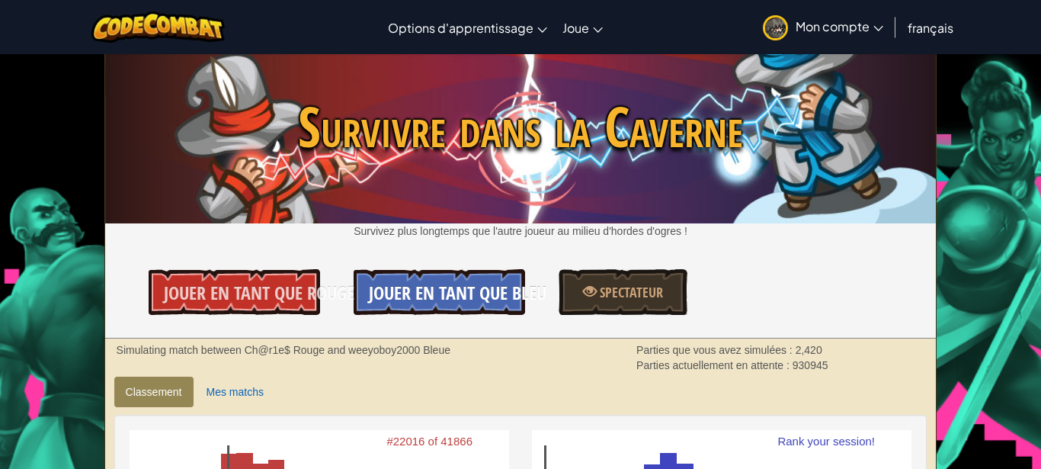
click at [422, 285] on span "Jouer en tant que Bleu" at bounding box center [458, 292] width 178 height 24
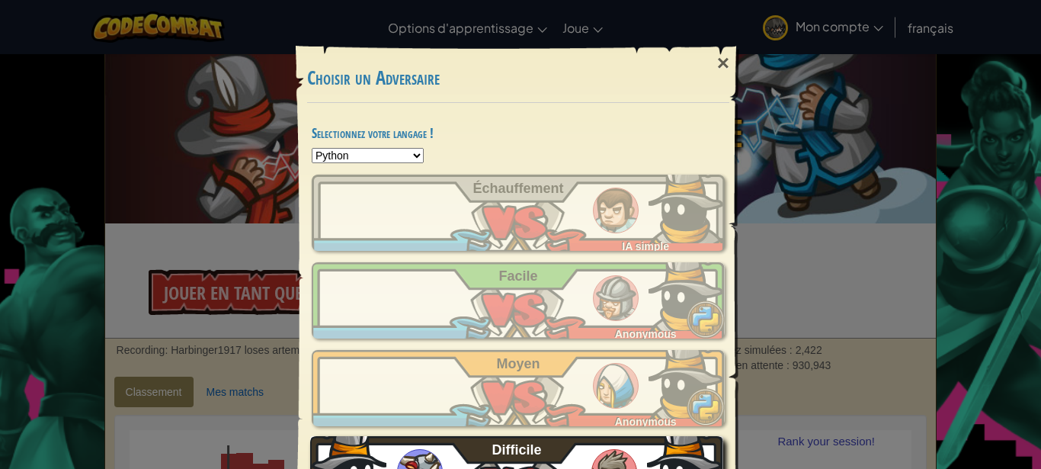
click at [546, 457] on div "Newcomer Anonymous Difficile" at bounding box center [516, 474] width 413 height 76
